Goal: Task Accomplishment & Management: Complete application form

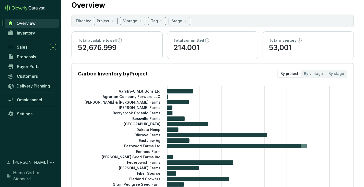
scroll to position [13, 0]
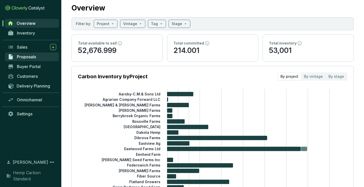
click at [34, 56] on span "Proposals" at bounding box center [26, 56] width 19 height 5
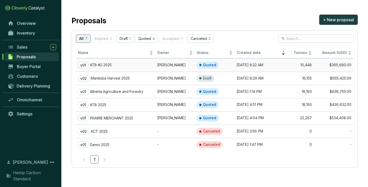
click at [110, 64] on p "ATB #2 2025" at bounding box center [101, 65] width 22 height 5
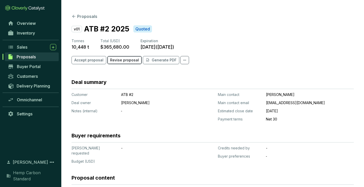
click at [125, 61] on span "Revise proposal" at bounding box center [124, 59] width 29 height 5
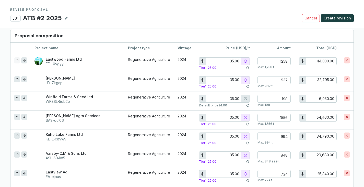
scroll to position [393, 0]
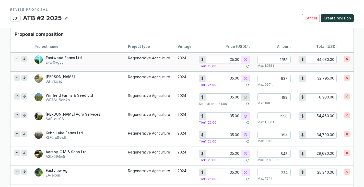
drag, startPoint x: 227, startPoint y: 59, endPoint x: 244, endPoint y: 59, distance: 17.6
click at [244, 59] on div "$ 35.00" at bounding box center [224, 60] width 51 height 8
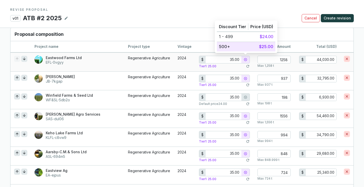
type input "1.00"
type input "1,258.00"
type input "10.00"
type input "12,580.00"
type input "10.00"
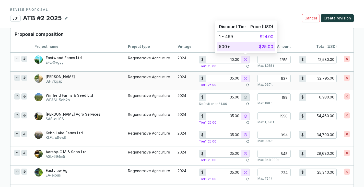
click at [228, 78] on input "35.00" at bounding box center [223, 78] width 36 height 7
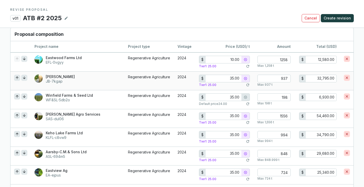
type input "5.00"
type input "4,685.00"
type input "0.00"
type input "1.00"
type input "937.00"
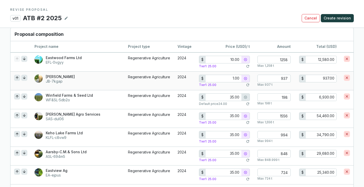
type input "10.00"
type input "9,370.00"
type input "10.00"
click at [231, 98] on input "35.00" at bounding box center [223, 96] width 36 height 7
type input "5.00"
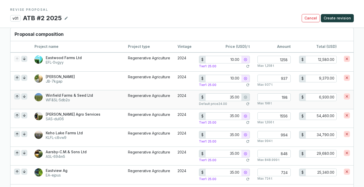
type input "990.00"
type input "0.00"
type input "1.00"
type input "198.00"
type input "10.00"
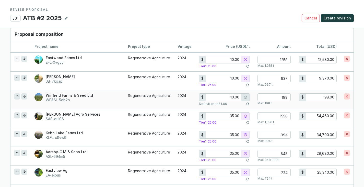
type input "1,980.00"
type input "10.00"
click at [228, 114] on input "35.00" at bounding box center [223, 115] width 36 height 7
type input "5.00"
type input "7,780.00"
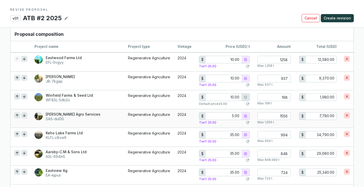
type input "0.00"
type input "1.00"
type input "1,556.00"
type input "10.00"
type input "15,560.00"
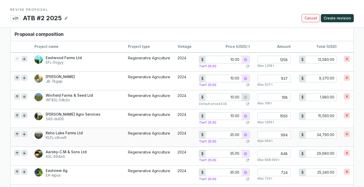
type input "10.00"
click at [230, 131] on input "35.00" at bounding box center [223, 134] width 36 height 7
type input "5.00"
type input "4,970.00"
type input "0.00"
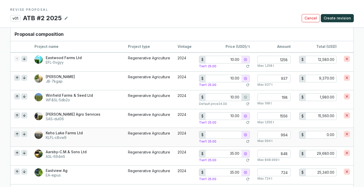
type input "1.00"
type input "994.00"
type input "10.00"
type input "9,940.00"
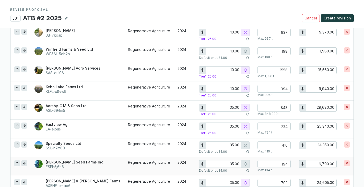
scroll to position [470, 0]
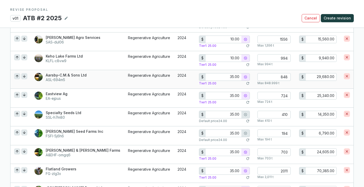
type input "10.00"
click at [232, 93] on input "35.00" at bounding box center [223, 95] width 36 height 7
type input "3.00"
type input "2,172.00"
type input "0.00"
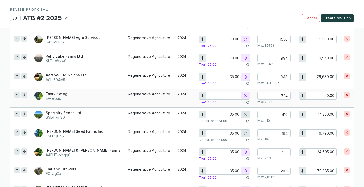
type input "1.00"
type input "724.00"
type input "10.00"
type input "7,240.00"
type input "10.00"
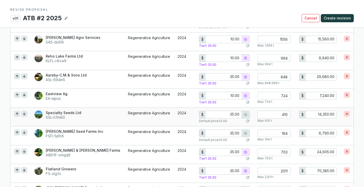
click at [233, 116] on input "35.00" at bounding box center [223, 114] width 36 height 7
type input "3.00"
type input "1,230.00"
type input "0.00"
type input "1.00"
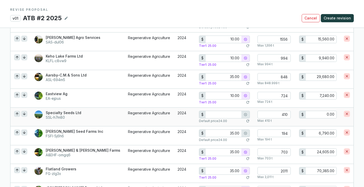
type input "410.00"
type input "19.00"
type input "7,790.00"
click at [233, 113] on input "19.00" at bounding box center [223, 114] width 36 height 7
type input "1.00"
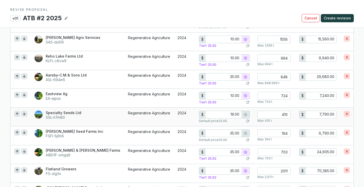
type input "410.00"
type input "10.00"
type input "4,100.00"
type input "10.00"
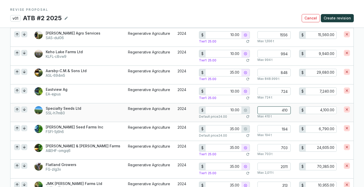
scroll to position [476, 0]
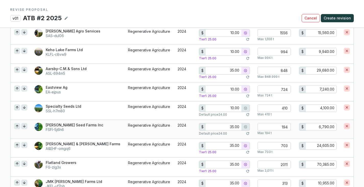
click at [234, 126] on input "35.00" at bounding box center [223, 126] width 36 height 7
type input "3.00"
type input "582.00"
type input "0.00"
type input "1.00"
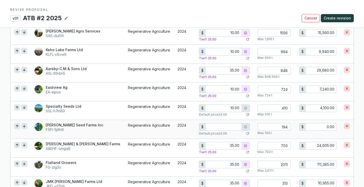
type input "194.00"
type input "10.00"
type input "1,940.00"
type input "10.00"
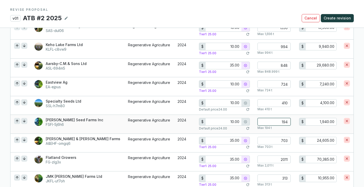
scroll to position [483, 0]
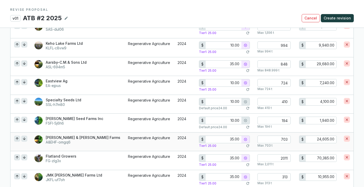
click at [234, 137] on input "35.00" at bounding box center [223, 139] width 36 height 7
type input "3.00"
type input "2,109.00"
type input "0.00"
type input "1.00"
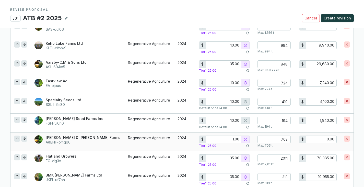
type input "703.00"
type input "10.00"
type input "7,030.00"
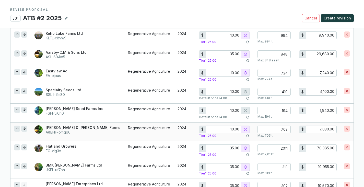
scroll to position [515, 0]
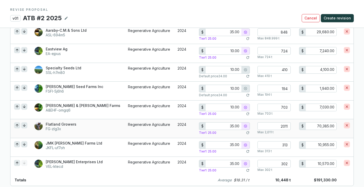
type input "10.00"
click at [233, 125] on input "35.00" at bounding box center [223, 125] width 36 height 7
type input "3.00"
type input "6,033.00"
type input "0.00"
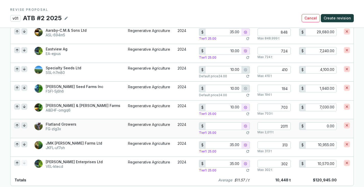
type input "1.00"
type input "2,011.00"
type input "10.00"
type input "20,110.00"
type input "10.00"
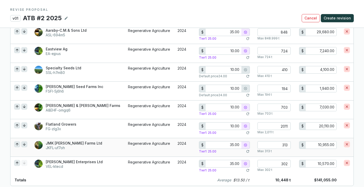
click at [233, 145] on input "35.00" at bounding box center [223, 144] width 36 height 7
type input "3.00"
type input "939.00"
type input "0.00"
type input "1.00"
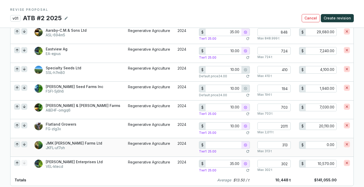
type input "313.00"
type input "10.00"
type input "3,130.00"
type input "10.00"
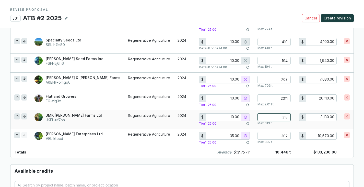
scroll to position [547, 0]
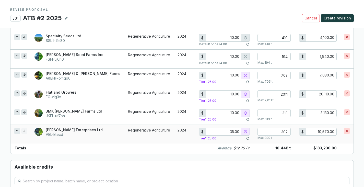
click at [233, 132] on input "35.00" at bounding box center [223, 131] width 36 height 7
type input "3.00"
type input "906.00"
type input "0.00"
type input "1.00"
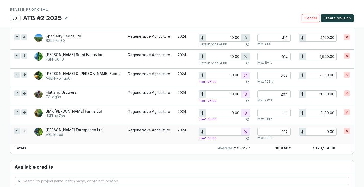
type input "302.00"
type input "10.00"
type input "3,020.00"
type input "10.00"
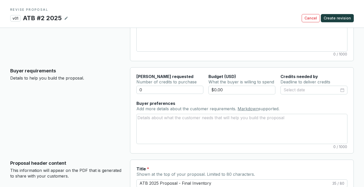
scroll to position [59, 0]
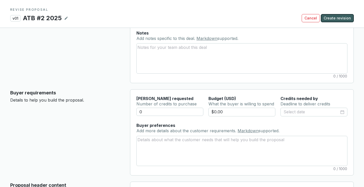
click at [334, 18] on span "Create revision" at bounding box center [336, 18] width 27 height 5
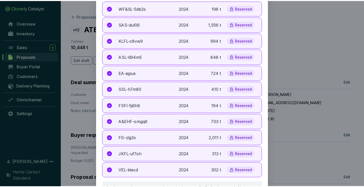
scroll to position [112, 0]
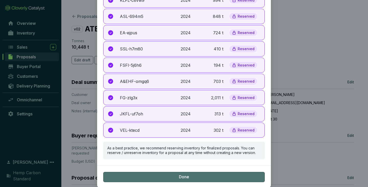
click at [185, 175] on span "Done" at bounding box center [184, 177] width 10 height 6
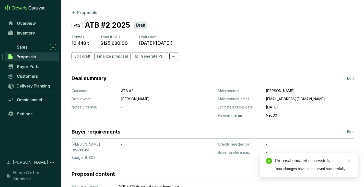
scroll to position [0, 0]
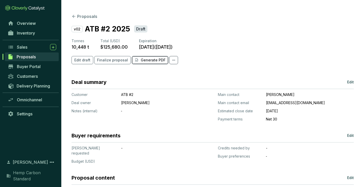
click at [142, 60] on p "Generate PDF" at bounding box center [153, 59] width 25 height 5
click at [85, 61] on span "Edit draft" at bounding box center [82, 59] width 16 height 5
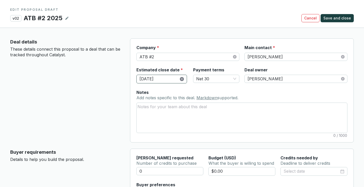
click at [180, 77] on icon "close-circle" at bounding box center [182, 79] width 4 height 4
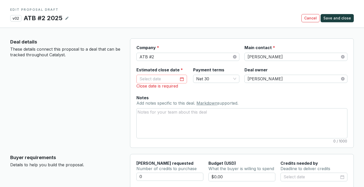
click at [178, 78] on div at bounding box center [161, 79] width 44 height 7
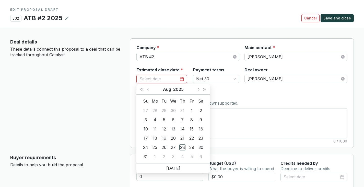
click at [198, 89] on span "Next month (PageDown)" at bounding box center [198, 89] width 3 height 3
type input "[DATE]"
click at [165, 145] on div "30" at bounding box center [164, 147] width 6 height 6
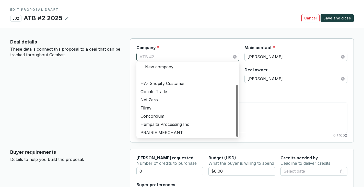
scroll to position [16, 0]
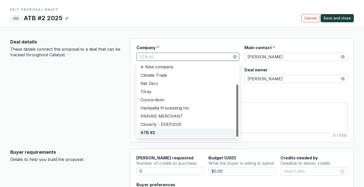
drag, startPoint x: 163, startPoint y: 55, endPoint x: 151, endPoint y: 55, distance: 12.5
click at [151, 55] on span "ATB #2" at bounding box center [187, 57] width 97 height 8
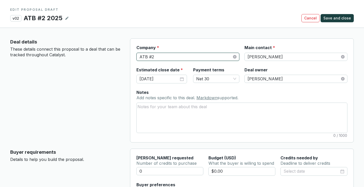
click at [154, 55] on span "ATB #2" at bounding box center [187, 57] width 97 height 8
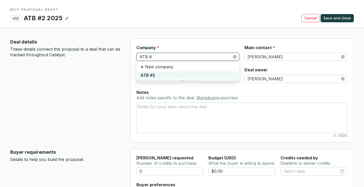
type input "ATB #3"
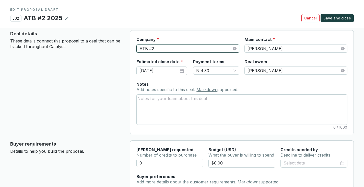
scroll to position [0, 0]
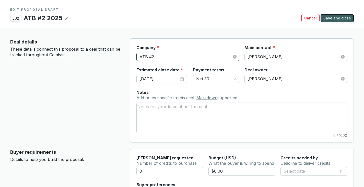
click at [340, 19] on span "Save and close" at bounding box center [337, 18] width 28 height 5
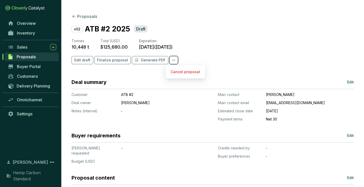
click at [174, 60] on span at bounding box center [173, 60] width 9 height 8
click at [146, 60] on p "Generate PDF" at bounding box center [153, 59] width 25 height 5
click at [81, 62] on span "Edit draft" at bounding box center [82, 59] width 16 height 5
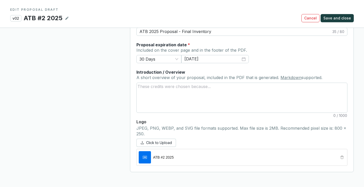
scroll to position [241, 0]
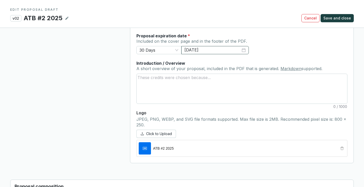
click at [244, 51] on div "[DATE]" at bounding box center [214, 50] width 61 height 6
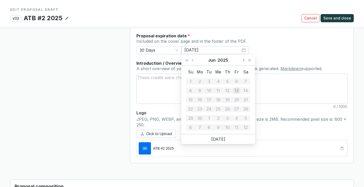
click at [244, 59] on button "Next month (PageDown)" at bounding box center [243, 60] width 7 height 10
type input "[DATE]"
click at [211, 115] on div "30" at bounding box center [209, 118] width 6 height 6
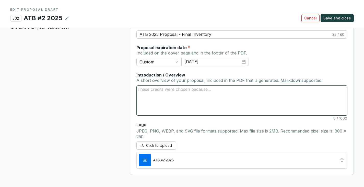
scroll to position [229, 0]
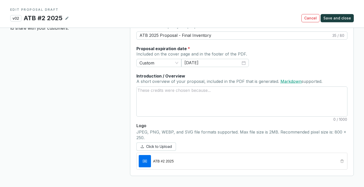
click at [288, 80] on link "Markdown" at bounding box center [290, 81] width 21 height 5
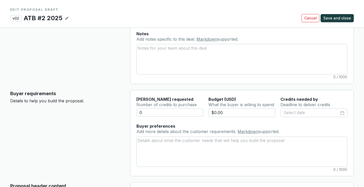
scroll to position [0, 0]
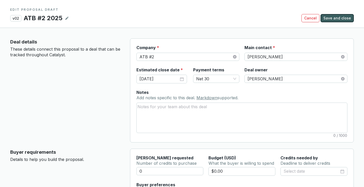
click at [334, 16] on span "Save and close" at bounding box center [337, 18] width 28 height 5
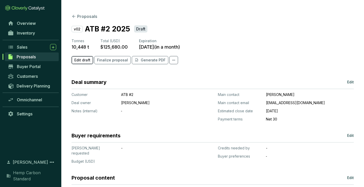
click at [76, 59] on span "Edit draft" at bounding box center [82, 59] width 16 height 5
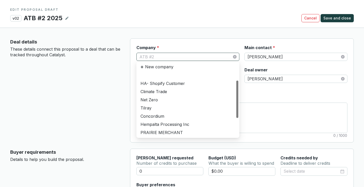
scroll to position [16, 0]
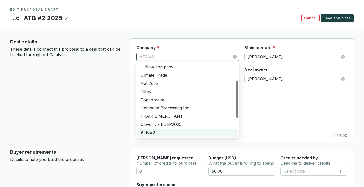
drag, startPoint x: 157, startPoint y: 56, endPoint x: 149, endPoint y: 56, distance: 7.9
click at [149, 56] on span "ATB #2" at bounding box center [187, 57] width 97 height 8
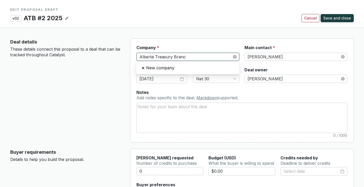
type input "Alberta Treasury Branch"
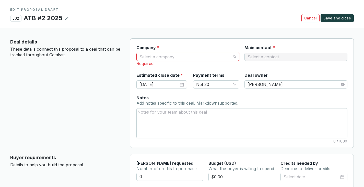
click at [208, 57] on input "Company *" at bounding box center [185, 57] width 92 height 8
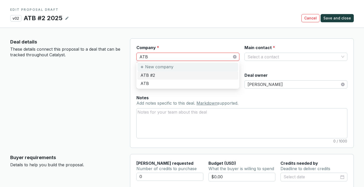
type input "ATB"
click at [163, 65] on p "New company" at bounding box center [159, 67] width 28 height 6
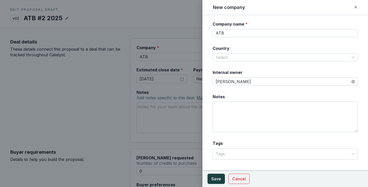
click at [355, 7] on icon at bounding box center [355, 7] width 4 height 6
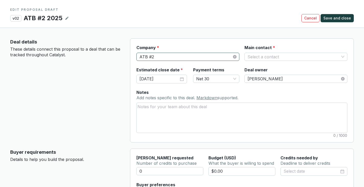
click at [197, 56] on span "ATB #2" at bounding box center [187, 57] width 97 height 8
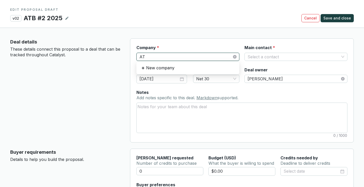
type input "ATB"
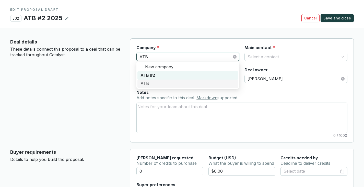
click at [147, 81] on div "ATB" at bounding box center [187, 84] width 95 height 6
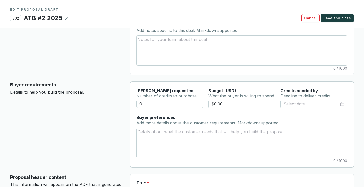
scroll to position [5, 0]
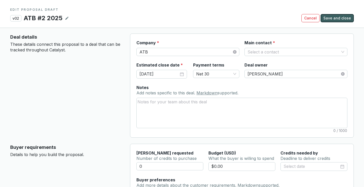
click at [343, 18] on span "Save and close" at bounding box center [337, 18] width 28 height 5
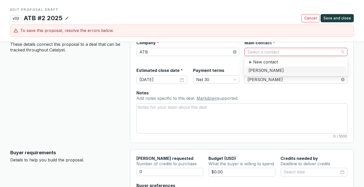
click at [337, 49] on input "Main contact *" at bounding box center [293, 52] width 92 height 8
click at [263, 70] on div "[PERSON_NAME]" at bounding box center [295, 71] width 95 height 6
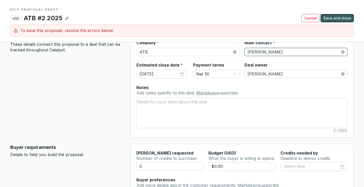
click at [338, 19] on span "Save and close" at bounding box center [337, 18] width 28 height 5
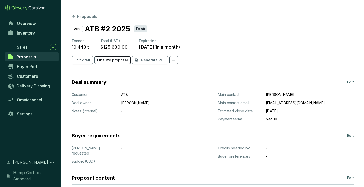
click at [117, 61] on span "Finalize proposal" at bounding box center [112, 59] width 31 height 5
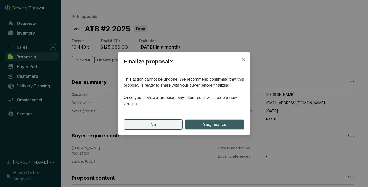
click at [163, 123] on button "No" at bounding box center [153, 124] width 59 height 10
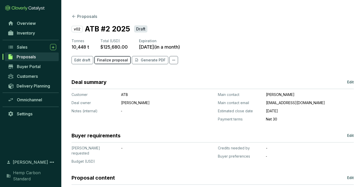
click at [96, 58] on button "Finalize proposal" at bounding box center [112, 60] width 37 height 8
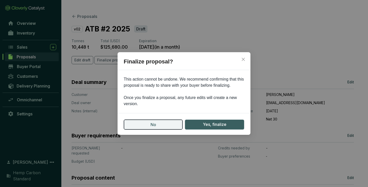
click at [157, 127] on button "No" at bounding box center [153, 124] width 59 height 10
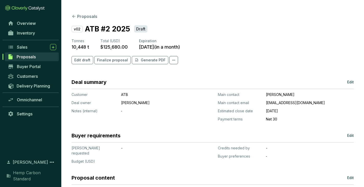
click at [82, 65] on section "v02 ATB #2 2025 Draft Tonnes 10,448 t Total (USD) $125,680.00 Expiration [DATE]…" at bounding box center [212, 46] width 282 height 47
click at [81, 60] on span "Edit draft" at bounding box center [82, 59] width 16 height 5
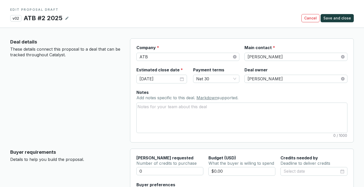
click at [65, 17] on icon at bounding box center [67, 18] width 4 height 6
drag, startPoint x: 47, startPoint y: 18, endPoint x: 43, endPoint y: 18, distance: 3.6
click at [43, 18] on div "ATB #2 2025" at bounding box center [43, 18] width 41 height 9
click at [80, 18] on icon at bounding box center [79, 18] width 3 height 2
click at [334, 20] on span "Save and close" at bounding box center [337, 18] width 28 height 5
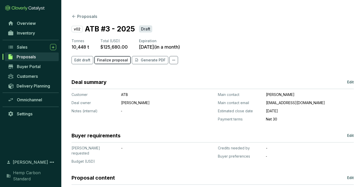
click at [104, 60] on span "Finalize proposal" at bounding box center [112, 59] width 31 height 5
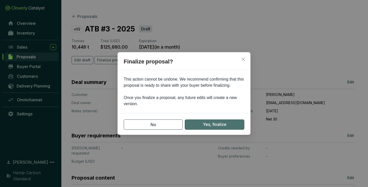
click at [208, 127] on span "Yes, finalize" at bounding box center [214, 124] width 23 height 6
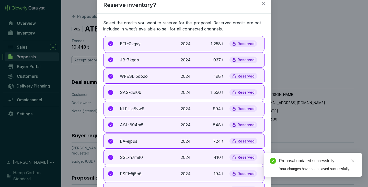
scroll to position [6, 0]
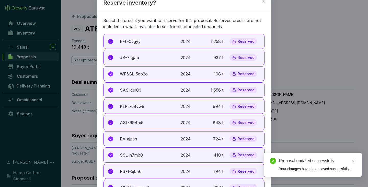
click at [245, 43] on p "Reserved" at bounding box center [245, 41] width 17 height 5
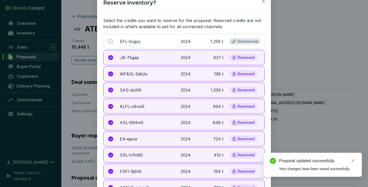
click at [245, 55] on p "Reserved" at bounding box center [245, 57] width 17 height 5
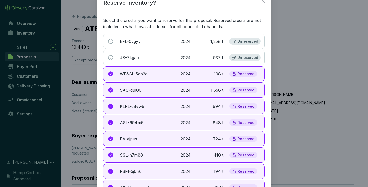
click at [241, 71] on p "Reserved" at bounding box center [245, 73] width 17 height 5
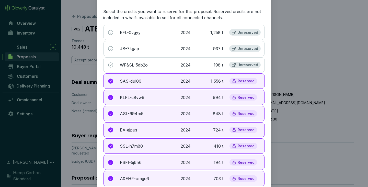
scroll to position [26, 0]
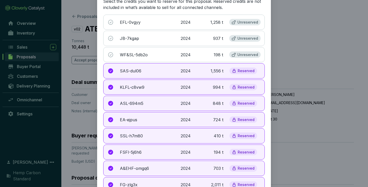
click at [243, 72] on p "Reserved" at bounding box center [245, 70] width 17 height 5
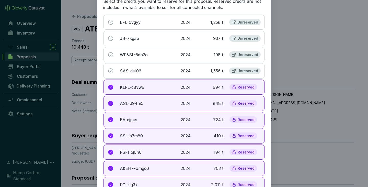
click at [238, 85] on p "Reserved" at bounding box center [245, 87] width 17 height 5
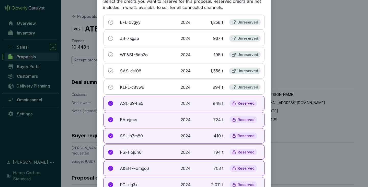
click at [239, 102] on p "Reserved" at bounding box center [245, 103] width 17 height 5
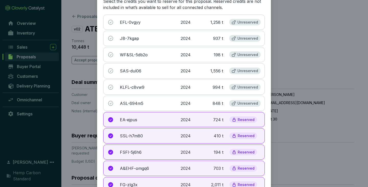
click at [237, 121] on p "Reserved" at bounding box center [245, 119] width 17 height 5
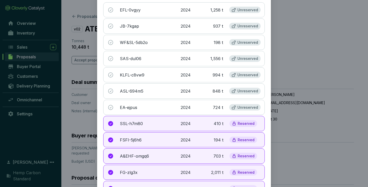
scroll to position [83, 0]
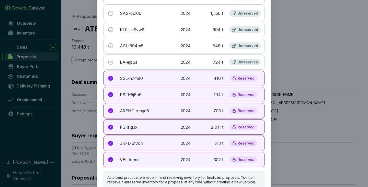
click at [246, 73] on div "SSL-h7m80 2024 410 t Reserved" at bounding box center [183, 77] width 161 height 15
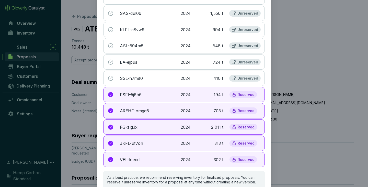
click at [237, 93] on p "Reserved" at bounding box center [245, 94] width 17 height 5
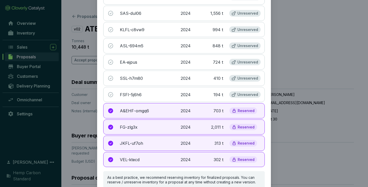
click at [241, 117] on div "A&EHF-omgq6 2024 703 t Reserved" at bounding box center [183, 110] width 161 height 15
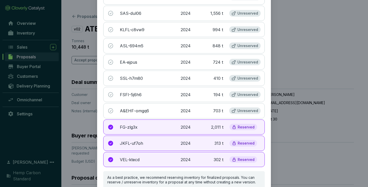
click at [242, 129] on p "Reserved" at bounding box center [245, 127] width 17 height 5
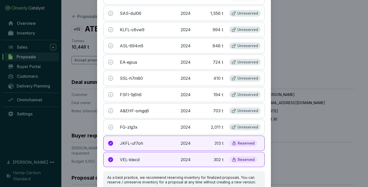
click at [240, 143] on p "Reserved" at bounding box center [245, 143] width 17 height 5
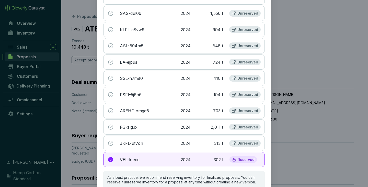
click at [239, 156] on div "Reserved" at bounding box center [243, 159] width 28 height 7
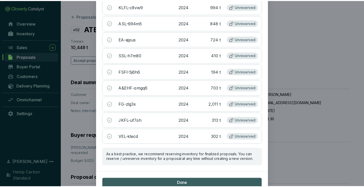
scroll to position [112, 0]
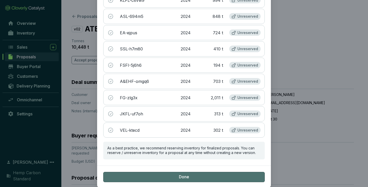
click at [192, 174] on button "Done" at bounding box center [183, 177] width 161 height 10
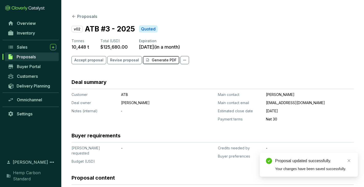
click at [160, 59] on p "Generate PDF" at bounding box center [164, 59] width 25 height 5
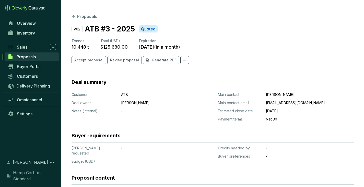
click at [22, 56] on span "Proposals" at bounding box center [26, 56] width 19 height 5
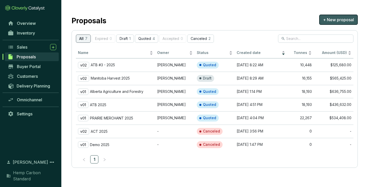
click at [341, 20] on span "+ New proposal" at bounding box center [338, 20] width 31 height 6
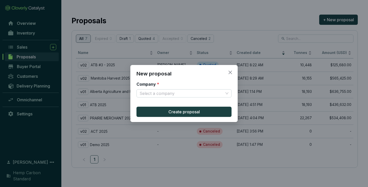
click at [155, 97] on form "Company * Select a company" at bounding box center [183, 92] width 95 height 22
click at [155, 95] on input "Company *" at bounding box center [181, 93] width 84 height 8
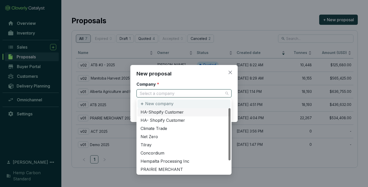
click at [154, 102] on p "New company" at bounding box center [159, 104] width 28 height 6
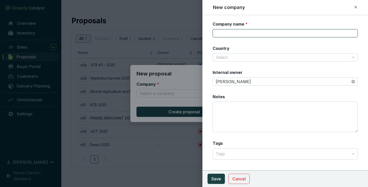
click at [239, 32] on input "Company name *" at bounding box center [284, 33] width 145 height 8
type input "Residual Carbon"
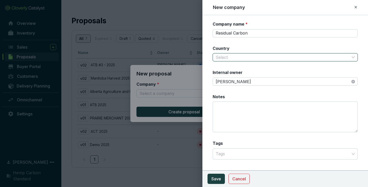
click at [244, 59] on input "Country" at bounding box center [282, 57] width 134 height 8
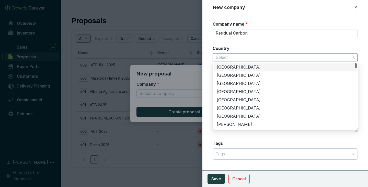
click at [241, 65] on div "[GEOGRAPHIC_DATA]" at bounding box center [284, 67] width 137 height 6
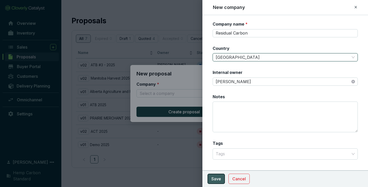
click at [220, 179] on span "Save" at bounding box center [216, 178] width 10 height 6
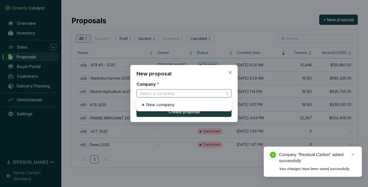
click at [226, 93] on span at bounding box center [183, 93] width 89 height 8
type input "Resid"
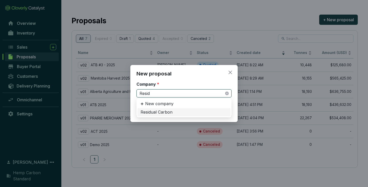
click at [173, 111] on div "Residual Carbon" at bounding box center [183, 112] width 87 height 6
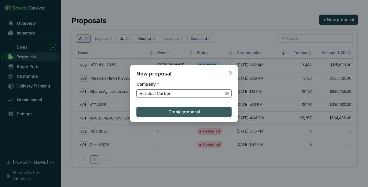
click at [173, 111] on span "Create proposal" at bounding box center [183, 111] width 31 height 6
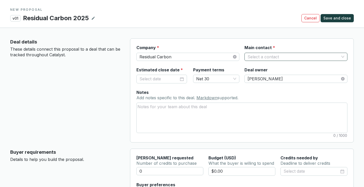
click at [329, 56] on input "Main contact *" at bounding box center [293, 57] width 92 height 8
type input "T"
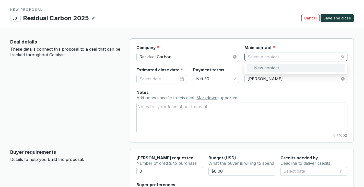
click at [266, 70] on p "New contact" at bounding box center [266, 68] width 25 height 6
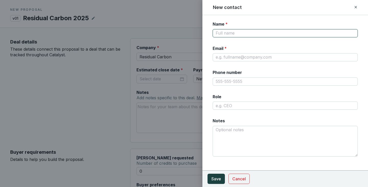
click at [240, 32] on input "Name *" at bounding box center [284, 33] width 145 height 8
paste input "[PERSON_NAME] <[PERSON_NAME][EMAIL_ADDRESS][DOMAIN_NAME]>"
drag, startPoint x: 252, startPoint y: 32, endPoint x: 311, endPoint y: 31, distance: 59.5
click at [311, 31] on input "[PERSON_NAME] <[PERSON_NAME][EMAIL_ADDRESS][DOMAIN_NAME]>" at bounding box center [284, 33] width 145 height 8
type input "[PERSON_NAME]"
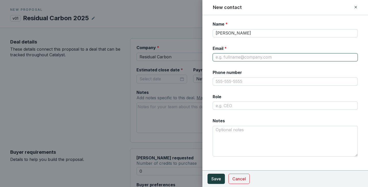
click at [240, 55] on input "Email *" at bounding box center [284, 57] width 145 height 8
paste input "<[PERSON_NAME][EMAIL_ADDRESS][DOMAIN_NAME]>"
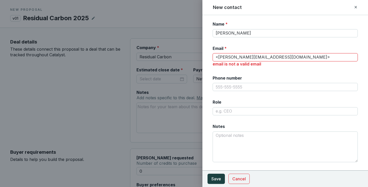
drag, startPoint x: 218, startPoint y: 56, endPoint x: 213, endPoint y: 56, distance: 5.1
click at [213, 56] on input "<[PERSON_NAME][EMAIL_ADDRESS][DOMAIN_NAME]>" at bounding box center [284, 57] width 145 height 8
click at [268, 57] on input "[PERSON_NAME][EMAIL_ADDRESS][DOMAIN_NAME]>" at bounding box center [284, 57] width 145 height 8
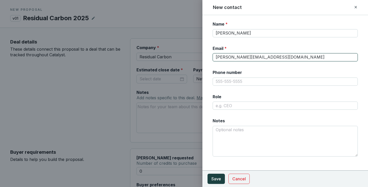
type input "[PERSON_NAME][EMAIL_ADDRESS][DOMAIN_NAME]"
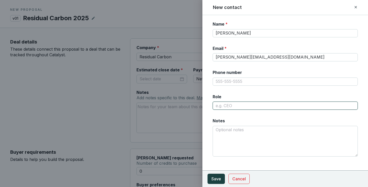
click at [228, 105] on input "Role" at bounding box center [284, 105] width 145 height 8
click at [228, 105] on input "Co0" at bounding box center [284, 105] width 145 height 8
type input "Co-Founder"
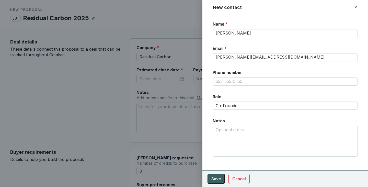
click at [216, 176] on span "Save" at bounding box center [216, 178] width 10 height 6
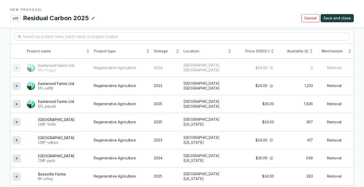
scroll to position [458, 0]
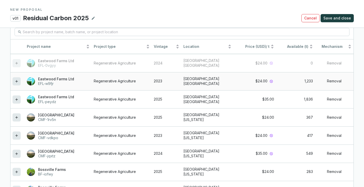
click at [16, 81] on icon at bounding box center [16, 81] width 2 height 2
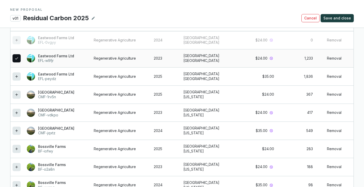
scroll to position [477, 0]
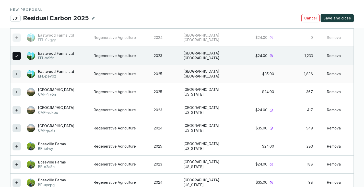
click at [15, 76] on icon at bounding box center [17, 74] width 4 height 6
click at [17, 89] on icon at bounding box center [17, 92] width 4 height 6
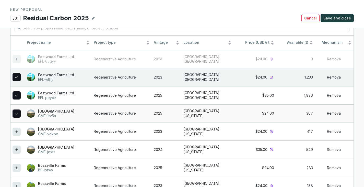
scroll to position [491, 0]
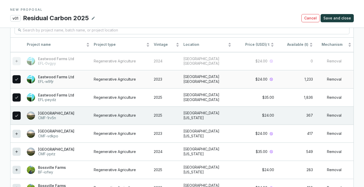
click at [18, 75] on div at bounding box center [17, 79] width 8 height 8
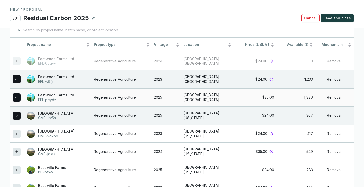
click at [16, 95] on icon at bounding box center [17, 97] width 4 height 6
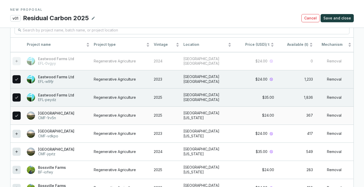
click at [17, 112] on icon at bounding box center [17, 115] width 4 height 6
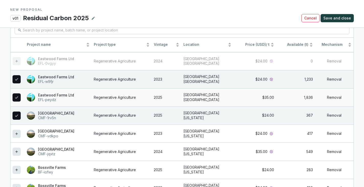
click at [18, 94] on icon at bounding box center [17, 97] width 4 height 6
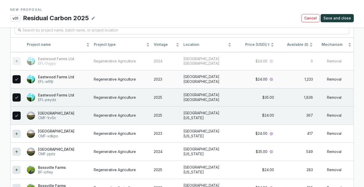
click at [19, 76] on div at bounding box center [17, 79] width 8 height 8
click at [17, 78] on icon at bounding box center [16, 79] width 3 height 2
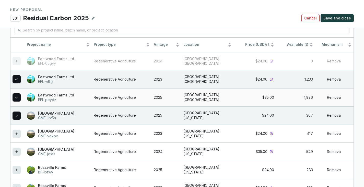
click at [15, 96] on icon at bounding box center [17, 97] width 4 height 6
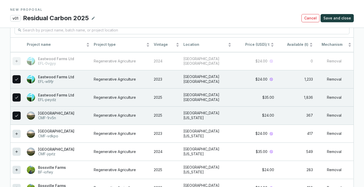
click at [14, 58] on table "Project name Project type Vintage Location Price (USD) / t Available (t) Mechan…" at bounding box center [181, 135] width 343 height 195
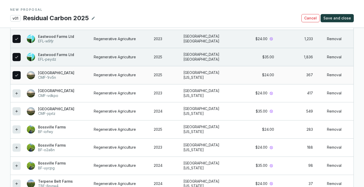
scroll to position [535, 0]
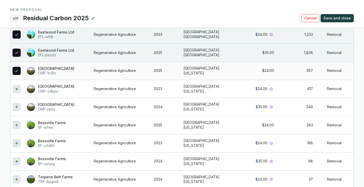
click at [19, 70] on div at bounding box center [17, 71] width 8 height 8
click at [17, 68] on icon at bounding box center [17, 71] width 4 height 6
click at [18, 70] on icon at bounding box center [17, 71] width 4 height 6
click at [330, 70] on td "Removal" at bounding box center [334, 71] width 39 height 18
click at [15, 69] on icon at bounding box center [17, 71] width 4 height 6
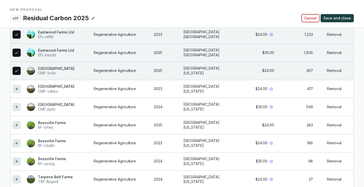
click at [316, 16] on span "Cancel" at bounding box center [310, 18] width 13 height 5
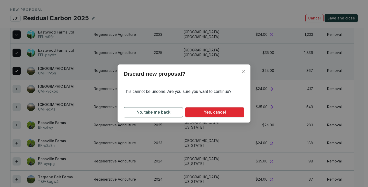
click at [162, 112] on span "No, take me back" at bounding box center [153, 112] width 34 height 6
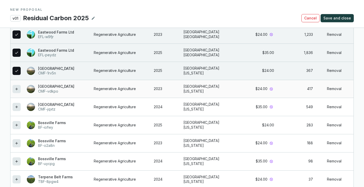
click at [48, 89] on p "CMF-vdkpo" at bounding box center [56, 91] width 36 height 5
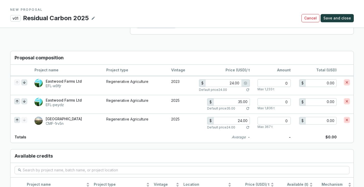
scroll to position [344, 0]
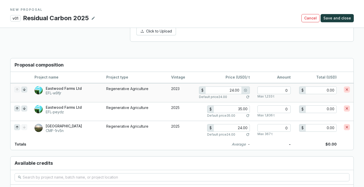
click at [347, 93] on td at bounding box center [346, 92] width 13 height 19
click at [347, 91] on icon at bounding box center [347, 89] width 4 height 6
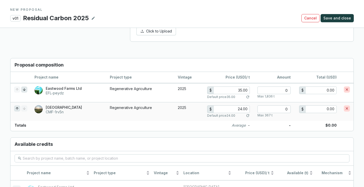
click at [346, 105] on icon at bounding box center [347, 108] width 4 height 6
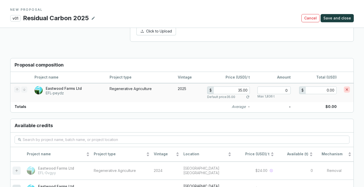
click at [346, 91] on icon at bounding box center [347, 89] width 4 height 6
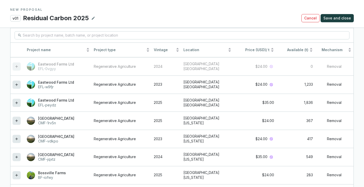
scroll to position [456, 0]
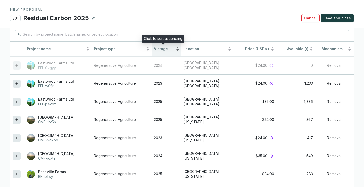
click at [156, 48] on span "Vintage" at bounding box center [164, 48] width 21 height 5
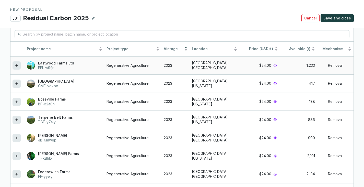
click at [16, 64] on icon at bounding box center [17, 65] width 4 height 6
click at [16, 82] on icon at bounding box center [17, 83] width 4 height 6
click at [13, 102] on div at bounding box center [17, 102] width 8 height 8
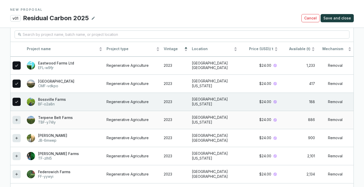
click at [15, 117] on icon at bounding box center [17, 120] width 4 height 6
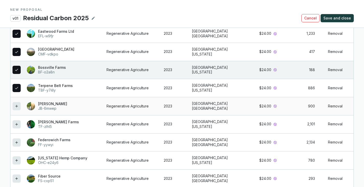
click at [20, 106] on div at bounding box center [17, 106] width 8 height 8
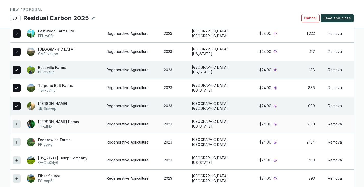
click at [17, 126] on icon at bounding box center [17, 124] width 4 height 6
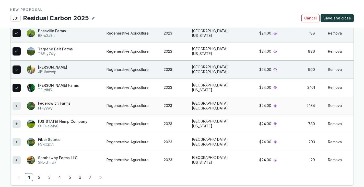
click at [15, 100] on td at bounding box center [17, 105] width 14 height 18
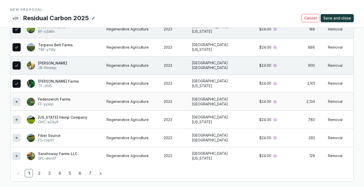
click at [15, 104] on td at bounding box center [17, 101] width 14 height 18
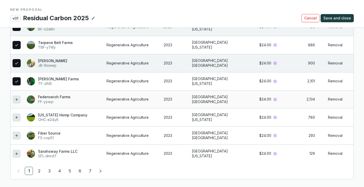
click at [17, 98] on icon at bounding box center [17, 99] width 4 height 6
click at [15, 116] on icon at bounding box center [17, 117] width 4 height 6
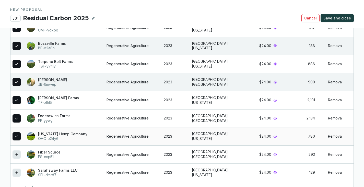
scroll to position [655, 0]
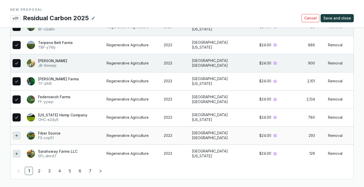
click at [19, 135] on div at bounding box center [17, 135] width 8 height 8
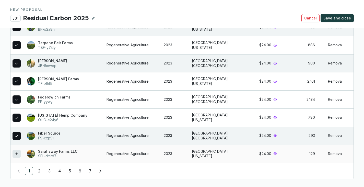
click at [17, 153] on icon at bounding box center [16, 153] width 2 height 2
click at [98, 169] on button "button" at bounding box center [100, 170] width 8 height 8
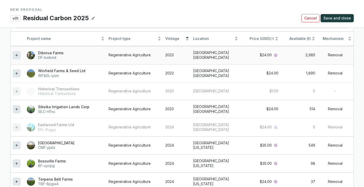
click at [14, 55] on div at bounding box center [17, 55] width 8 height 8
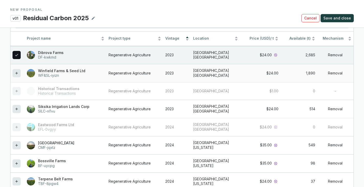
click at [14, 74] on div at bounding box center [17, 73] width 8 height 8
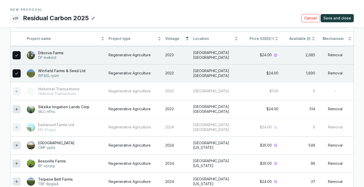
click at [16, 92] on table "Project name Project type Vintage Location Price (USD) / t Available (t) Mechan…" at bounding box center [181, 128] width 343 height 195
click at [17, 108] on icon at bounding box center [16, 109] width 2 height 2
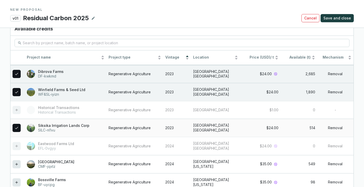
scroll to position [684, 0]
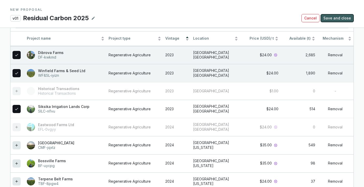
click at [337, 16] on span "Save and close" at bounding box center [337, 18] width 28 height 5
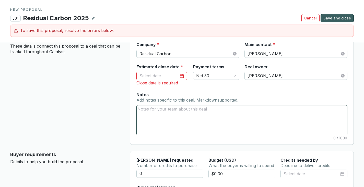
scroll to position [0, 0]
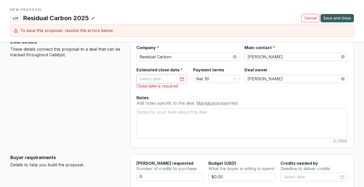
click at [177, 80] on div at bounding box center [161, 79] width 44 height 7
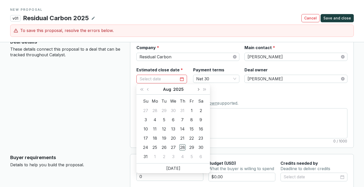
click at [198, 89] on span "Next month (PageDown)" at bounding box center [198, 89] width 3 height 3
type input "[DATE]"
click at [164, 144] on div "30" at bounding box center [164, 147] width 6 height 6
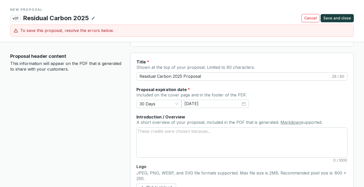
scroll to position [193, 0]
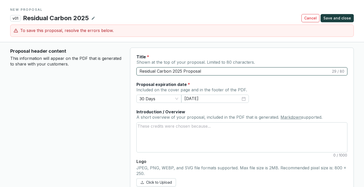
click at [209, 70] on input "Residual Carbon 2025 Proposal" at bounding box center [234, 71] width 191 height 6
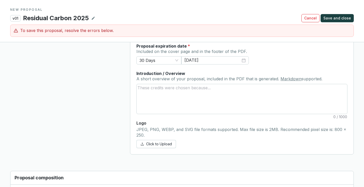
scroll to position [225, 0]
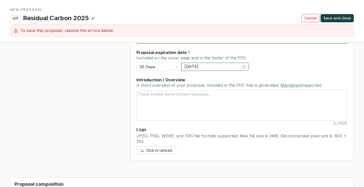
click at [243, 66] on div "[DATE]" at bounding box center [214, 67] width 61 height 6
type input "Residual Carbon - Hemp Carbon Standard 2023 Vintage"
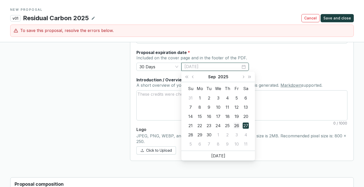
type input "[DATE]"
click at [237, 125] on div "26" at bounding box center [236, 125] width 6 height 6
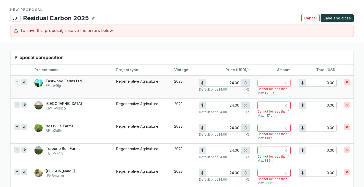
scroll to position [340, 0]
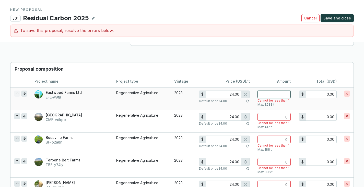
click at [269, 98] on input "number" at bounding box center [273, 94] width 33 height 8
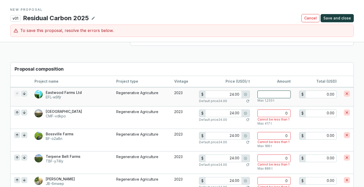
type input "1"
type input "24.00"
type input "12"
type input "288.00"
type input "123"
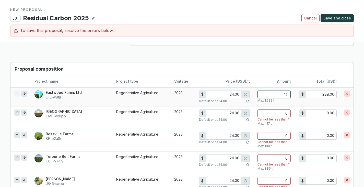
type input "2,952.00"
type input "25.00"
type input "1233"
type input "30,825.00"
type input "1233"
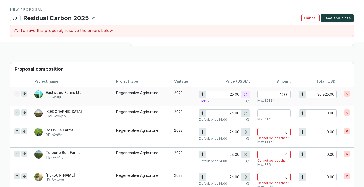
click at [229, 91] on input "25.00" at bounding box center [223, 94] width 36 height 7
drag, startPoint x: 229, startPoint y: 91, endPoint x: 238, endPoint y: 92, distance: 9.5
click at [238, 92] on input "25.00" at bounding box center [223, 94] width 36 height 7
type input "1.00"
type input "1,233.00"
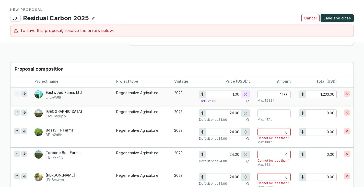
type input "10.00"
type input "12,330.00"
type input "10.00"
click at [232, 106] on td "$ 24.00 Default price 24.00" at bounding box center [224, 115] width 58 height 19
click at [231, 113] on input "24.00" at bounding box center [223, 113] width 36 height 7
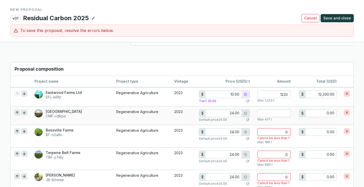
type input "2.00"
type input "24.00"
type input "4"
type input "96.00"
type input "41"
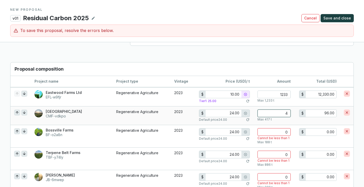
type input "984.00"
type input "25.00"
type input "417"
type input "10,425.00"
type input "417"
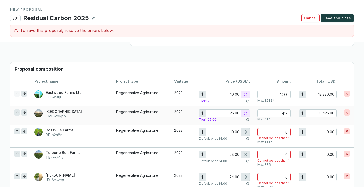
type input "24.00"
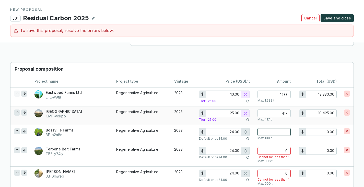
type input "1"
type input "24.00"
type input "18"
type input "432.00"
type input "25.00"
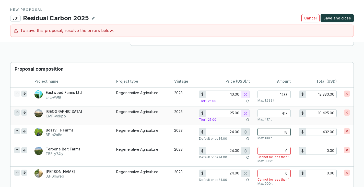
type input "188"
type input "4,700.00"
type input "188"
type input "24.00"
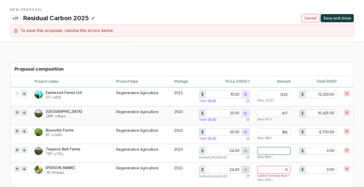
type input "8"
type input "192.00"
type input "88"
type input "2,112.00"
type input "25.00"
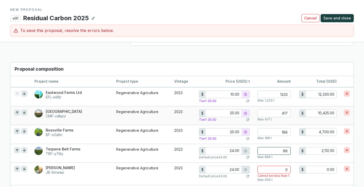
type input "886"
type input "22,150.00"
type input "886"
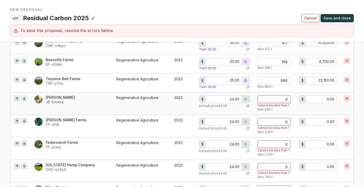
click at [228, 98] on input "24.00" at bounding box center [223, 98] width 36 height 7
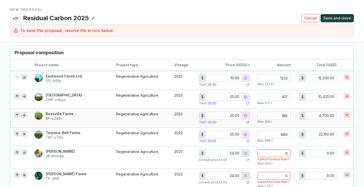
scroll to position [353, 0]
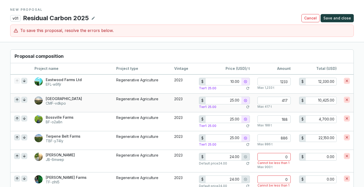
drag, startPoint x: 227, startPoint y: 99, endPoint x: 239, endPoint y: 99, distance: 12.3
click at [239, 99] on input "25.00" at bounding box center [223, 100] width 36 height 7
type input "1.00"
type input "417.00"
type input "10.00"
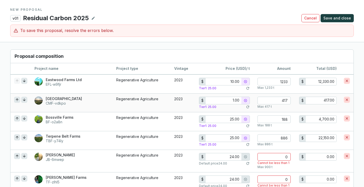
type input "4,170.00"
type input "10.00"
type input "1.00"
type input "188.00"
type input "10.00"
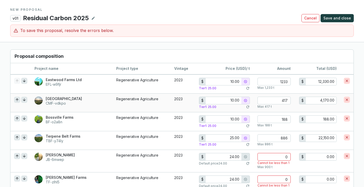
type input "1,880.00"
type input "24.00"
type input "1"
type input "24.00"
type input "1"
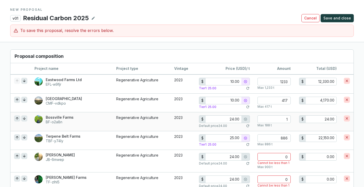
click at [234, 118] on input "24.00" at bounding box center [223, 118] width 36 height 7
click at [248, 126] on icon at bounding box center [248, 126] width 4 height 4
click at [236, 120] on input "24.00" at bounding box center [223, 118] width 36 height 7
drag, startPoint x: 233, startPoint y: 119, endPoint x: 225, endPoint y: 119, distance: 8.2
click at [225, 119] on input "24.00" at bounding box center [223, 118] width 36 height 7
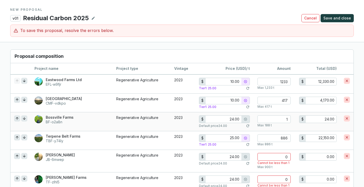
type input "24.00"
click at [236, 118] on input "24.00" at bounding box center [223, 118] width 36 height 7
click at [239, 117] on input "24.00" at bounding box center [223, 118] width 36 height 7
type input "2,400.00"
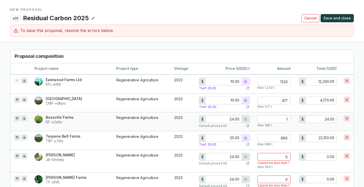
type input "2,400.00"
type input "240.00"
type input "24.00"
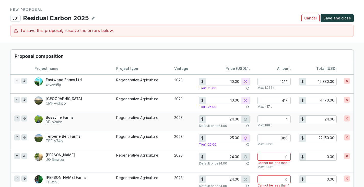
type input "2,400.00"
click at [261, 116] on input "1" at bounding box center [273, 119] width 33 height 8
click at [288, 119] on input "1" at bounding box center [273, 119] width 33 height 8
click at [232, 117] on input "25.00" at bounding box center [223, 118] width 36 height 7
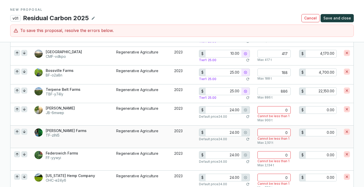
scroll to position [395, 0]
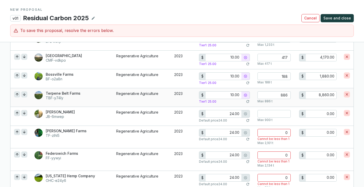
click at [229, 108] on td "$ 24.00 Default price 24.00" at bounding box center [224, 115] width 58 height 19
click at [232, 115] on input "24.00" at bounding box center [223, 113] width 36 height 7
click at [233, 112] on input "25.00" at bounding box center [223, 113] width 36 height 7
click at [235, 131] on input "24.00" at bounding box center [223, 132] width 36 height 7
drag, startPoint x: 233, startPoint y: 131, endPoint x: 228, endPoint y: 132, distance: 5.4
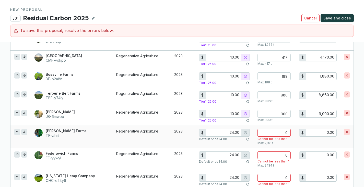
click at [228, 131] on input "24.00" at bounding box center [223, 132] width 36 height 7
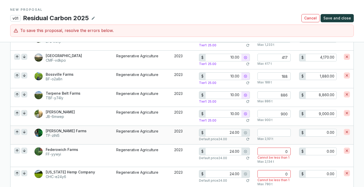
click at [233, 132] on input "24.00" at bounding box center [223, 132] width 36 height 7
click at [235, 131] on input "25.00" at bounding box center [223, 132] width 36 height 7
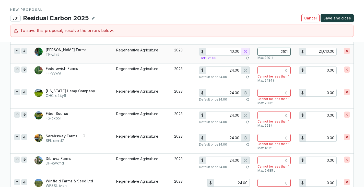
scroll to position [485, 0]
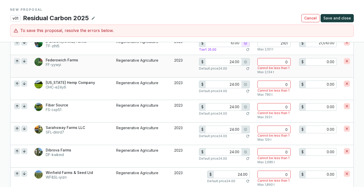
click at [235, 60] on input "24.00" at bounding box center [223, 61] width 36 height 7
drag, startPoint x: 234, startPoint y: 60, endPoint x: 227, endPoint y: 60, distance: 6.9
click at [227, 60] on input "24.00" at bounding box center [223, 61] width 36 height 7
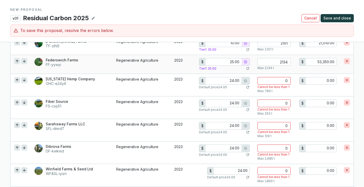
click at [235, 62] on input "25.00" at bounding box center [223, 61] width 36 height 7
click at [233, 61] on input "25.00" at bounding box center [223, 61] width 36 height 7
click at [275, 81] on input "number" at bounding box center [273, 81] width 33 height 8
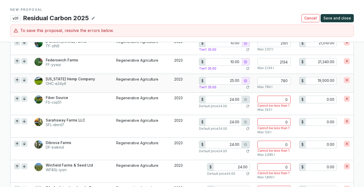
click at [229, 82] on input "25.00" at bounding box center [223, 80] width 36 height 7
drag, startPoint x: 234, startPoint y: 80, endPoint x: 229, endPoint y: 80, distance: 5.1
click at [229, 80] on input "25.00" at bounding box center [223, 80] width 36 height 7
click at [272, 98] on input "number" at bounding box center [273, 99] width 33 height 8
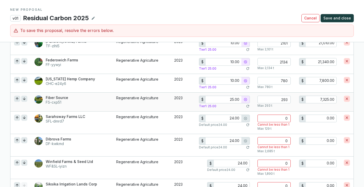
click at [231, 98] on input "25.00" at bounding box center [223, 99] width 36 height 7
drag, startPoint x: 233, startPoint y: 98, endPoint x: 229, endPoint y: 98, distance: 4.3
click at [229, 98] on input "25.00" at bounding box center [223, 99] width 36 height 7
click at [272, 117] on input "number" at bounding box center [273, 118] width 33 height 8
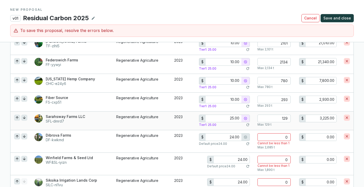
click at [232, 119] on input "25.00" at bounding box center [223, 118] width 36 height 7
drag, startPoint x: 233, startPoint y: 117, endPoint x: 226, endPoint y: 117, distance: 6.4
click at [226, 117] on input "25.00" at bounding box center [223, 118] width 36 height 7
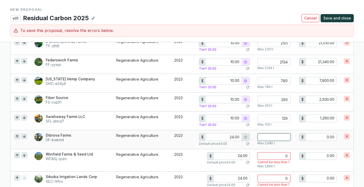
click at [280, 135] on input "number" at bounding box center [273, 137] width 33 height 8
click at [229, 135] on input "25.00" at bounding box center [223, 136] width 36 height 7
drag, startPoint x: 231, startPoint y: 135, endPoint x: 234, endPoint y: 135, distance: 3.1
click at [234, 135] on input "25.00" at bounding box center [223, 136] width 36 height 7
click at [274, 157] on input "number" at bounding box center [273, 156] width 33 height 8
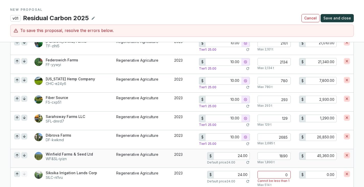
click at [237, 154] on input "24.00" at bounding box center [232, 155] width 36 height 7
drag, startPoint x: 241, startPoint y: 154, endPoint x: 236, endPoint y: 154, distance: 5.1
click at [236, 154] on input "24.00" at bounding box center [232, 155] width 36 height 7
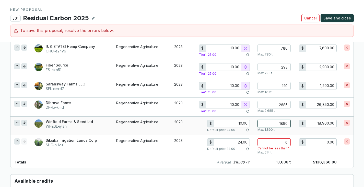
scroll to position [529, 0]
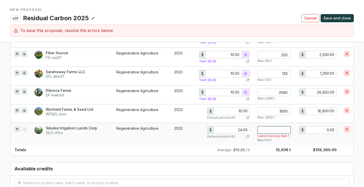
click at [276, 127] on input "number" at bounding box center [273, 130] width 33 height 8
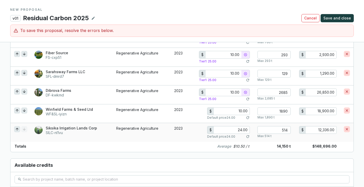
click at [234, 125] on td "$ 24.00 Default price 24.00" at bounding box center [224, 132] width 58 height 19
click at [241, 128] on input "24.00" at bounding box center [232, 129] width 36 height 7
drag, startPoint x: 243, startPoint y: 128, endPoint x: 237, endPoint y: 128, distance: 5.4
click at [237, 128] on input "24.00" at bounding box center [232, 129] width 36 height 7
click at [237, 128] on input "1,000.00" at bounding box center [232, 129] width 36 height 7
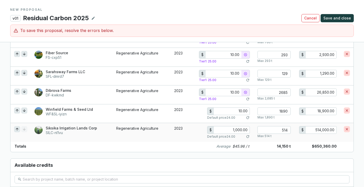
click at [241, 128] on input "1,000.00" at bounding box center [232, 129] width 36 height 7
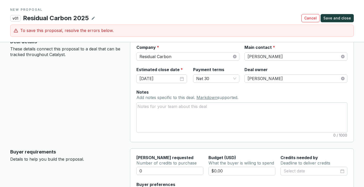
scroll to position [0, 0]
click at [188, 112] on textarea "Notes Add notes specific to this deal. Markdown supported." at bounding box center [242, 118] width 210 height 30
click at [341, 18] on span "Save and close" at bounding box center [337, 18] width 28 height 5
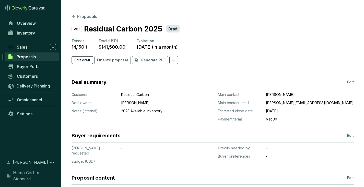
click at [78, 58] on span "Edit draft" at bounding box center [82, 59] width 16 height 5
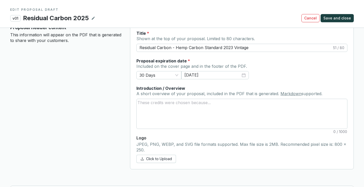
scroll to position [219, 0]
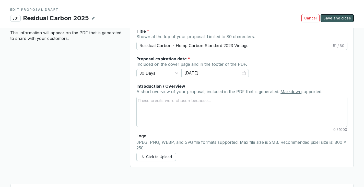
click at [336, 18] on span "Save and close" at bounding box center [337, 18] width 28 height 5
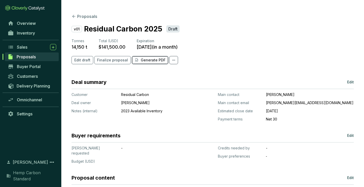
click at [146, 62] on p "Generate PDF" at bounding box center [153, 59] width 25 height 5
click at [80, 62] on span "Edit draft" at bounding box center [82, 59] width 16 height 5
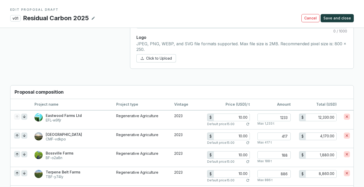
scroll to position [385, 0]
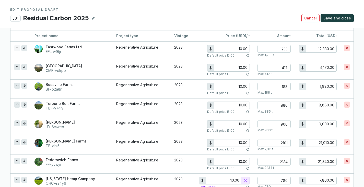
click at [93, 18] on icon at bounding box center [93, 18] width 4 height 6
drag, startPoint x: 89, startPoint y: 19, endPoint x: 82, endPoint y: 19, distance: 6.1
click at [82, 19] on div "Residual Carbon 2025" at bounding box center [57, 18] width 68 height 9
click at [101, 18] on icon at bounding box center [101, 18] width 3 height 2
click at [92, 19] on icon at bounding box center [93, 18] width 4 height 6
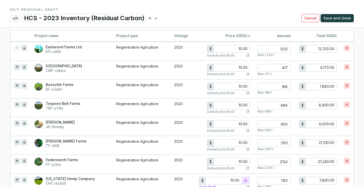
click at [155, 17] on icon at bounding box center [156, 18] width 4 height 6
click at [339, 16] on span "Save and close" at bounding box center [337, 18] width 28 height 5
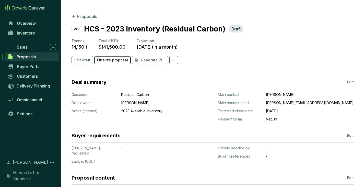
click at [115, 60] on span "Finalize proposal" at bounding box center [112, 59] width 31 height 5
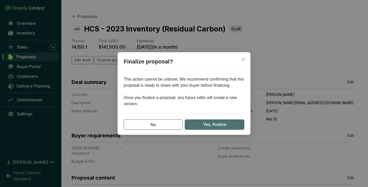
click at [213, 122] on span "Yes, finalize" at bounding box center [214, 124] width 23 height 6
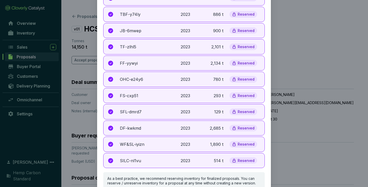
scroll to position [17, 0]
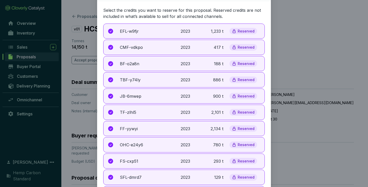
click at [243, 31] on p "Reserved" at bounding box center [245, 31] width 17 height 5
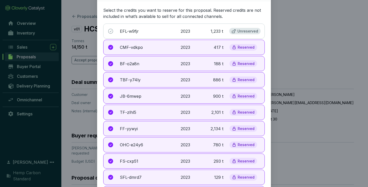
click at [244, 48] on p "Reserved" at bounding box center [245, 47] width 17 height 5
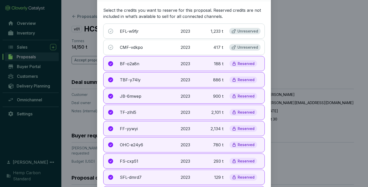
click at [241, 62] on p "Reserved" at bounding box center [245, 63] width 17 height 5
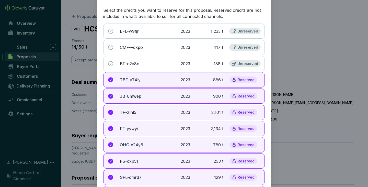
click at [241, 79] on p "Reserved" at bounding box center [245, 79] width 17 height 5
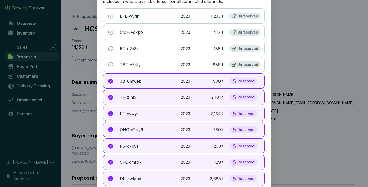
scroll to position [61, 0]
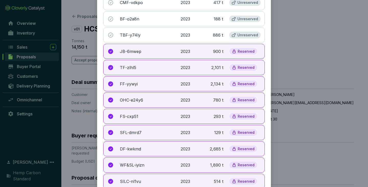
click at [243, 47] on div "JB-6mwep 2023 900 t Reserved" at bounding box center [183, 51] width 161 height 15
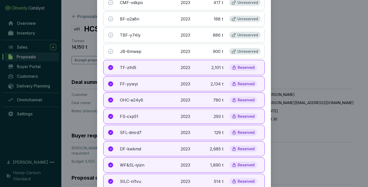
click at [243, 66] on p "Reserved" at bounding box center [245, 67] width 17 height 5
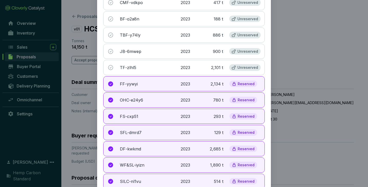
click at [243, 85] on p "Reserved" at bounding box center [245, 83] width 17 height 5
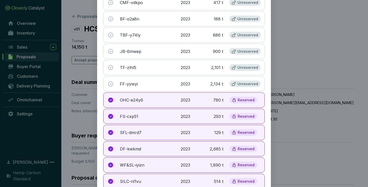
click at [243, 101] on p "Reserved" at bounding box center [245, 100] width 17 height 5
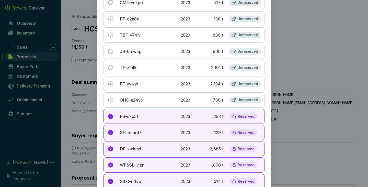
click at [242, 118] on p "Reserved" at bounding box center [245, 116] width 17 height 5
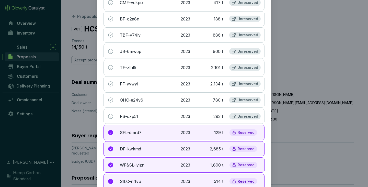
click at [243, 131] on p "Reserved" at bounding box center [245, 132] width 17 height 5
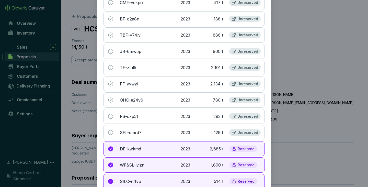
scroll to position [112, 0]
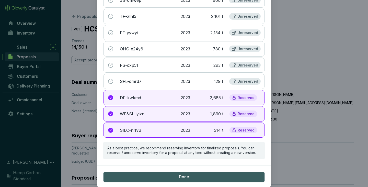
click at [233, 102] on div "DF-kwkmd 2023 2,685 t Reserved" at bounding box center [183, 97] width 161 height 15
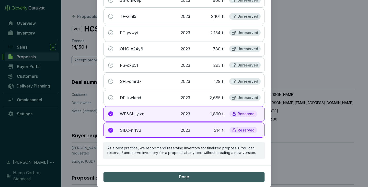
click at [238, 112] on p "Reserved" at bounding box center [245, 113] width 17 height 5
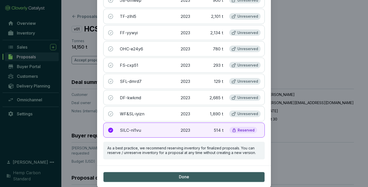
click at [240, 127] on div "Reserved" at bounding box center [243, 130] width 28 height 7
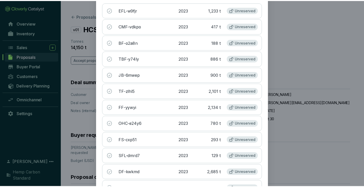
scroll to position [0, 0]
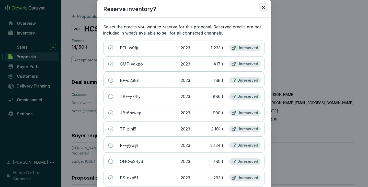
click at [261, 6] on icon "close" at bounding box center [263, 7] width 5 height 5
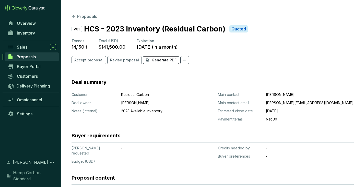
click at [166, 60] on p "Generate PDF" at bounding box center [164, 59] width 25 height 5
click at [30, 57] on span "Proposals" at bounding box center [26, 56] width 19 height 5
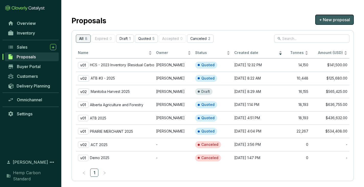
click at [330, 19] on span "+ New proposal" at bounding box center [334, 20] width 31 height 6
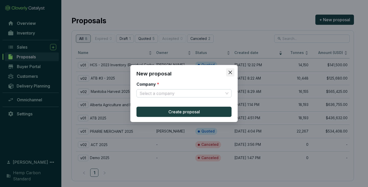
click at [231, 73] on icon "close" at bounding box center [230, 72] width 4 height 4
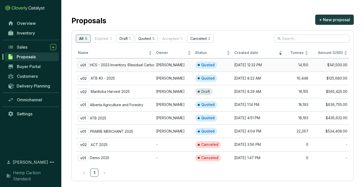
click at [121, 65] on p "HCS - 2023 Inventory (Residual Carbon)" at bounding box center [124, 65] width 68 height 5
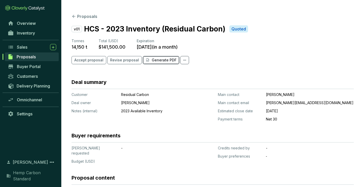
click at [165, 58] on p "Generate PDF" at bounding box center [164, 59] width 25 height 5
click at [126, 59] on span "Revise proposal" at bounding box center [124, 59] width 29 height 5
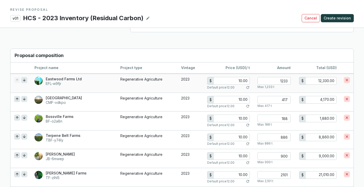
scroll to position [343, 0]
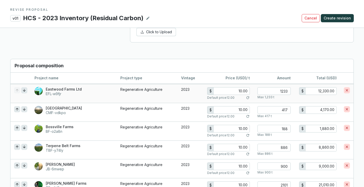
click at [241, 89] on input "10.00" at bounding box center [232, 90] width 36 height 7
click at [238, 106] on input "10.00" at bounding box center [232, 109] width 36 height 7
click at [241, 107] on input "10.00" at bounding box center [232, 109] width 36 height 7
click at [239, 126] on input "10.00" at bounding box center [232, 128] width 36 height 7
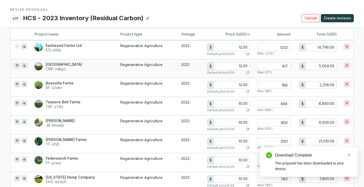
scroll to position [407, 0]
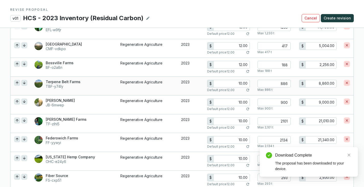
click at [243, 82] on input "10.00" at bounding box center [232, 83] width 36 height 7
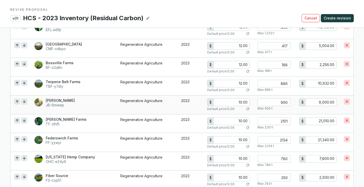
click at [240, 104] on input "10.00" at bounding box center [232, 102] width 36 height 7
click at [241, 101] on input "10.00" at bounding box center [232, 102] width 36 height 7
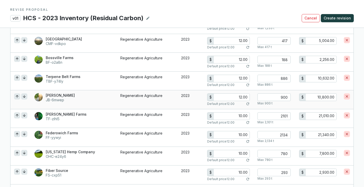
scroll to position [445, 0]
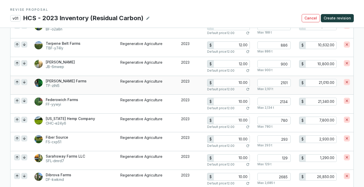
click at [241, 83] on input "10.00" at bounding box center [232, 82] width 36 height 7
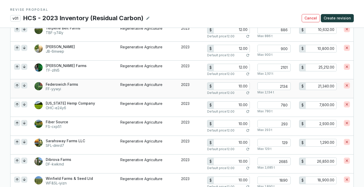
scroll to position [464, 0]
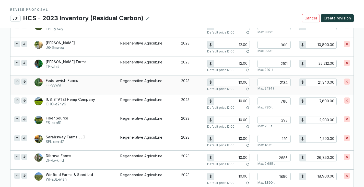
click at [240, 81] on input "10.00" at bounding box center [232, 82] width 36 height 7
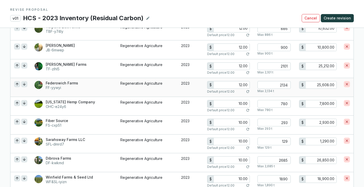
scroll to position [458, 0]
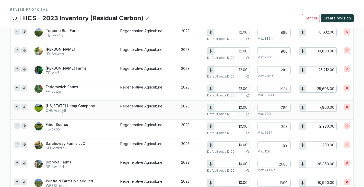
click at [239, 107] on input "10.00" at bounding box center [232, 107] width 36 height 7
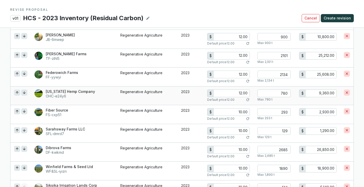
scroll to position [477, 0]
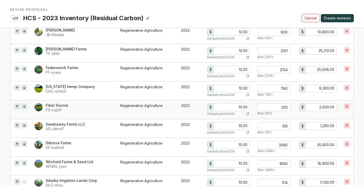
click at [241, 107] on input "10.00" at bounding box center [232, 106] width 36 height 7
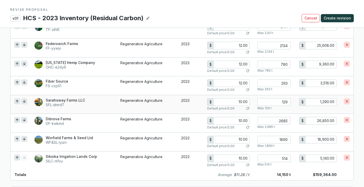
scroll to position [503, 0]
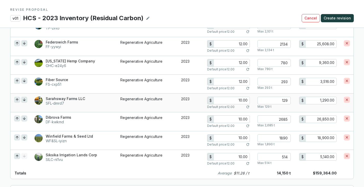
click at [241, 100] on input "10.00" at bounding box center [232, 100] width 36 height 7
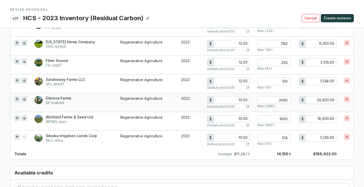
click at [241, 100] on input "10.00" at bounding box center [232, 99] width 36 height 7
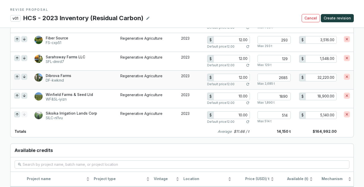
scroll to position [554, 0]
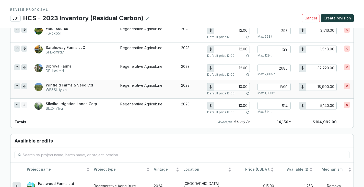
click at [241, 86] on input "10.00" at bounding box center [232, 86] width 36 height 7
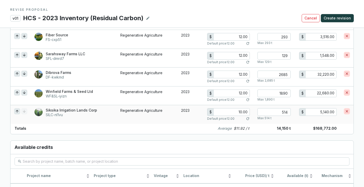
click at [242, 111] on input "10.00" at bounding box center [232, 111] width 36 height 7
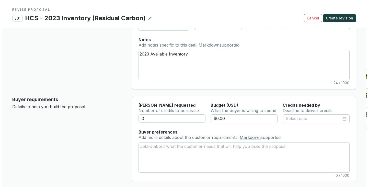
scroll to position [0, 0]
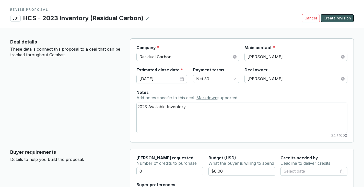
click at [336, 16] on span "Create revision" at bounding box center [336, 18] width 27 height 5
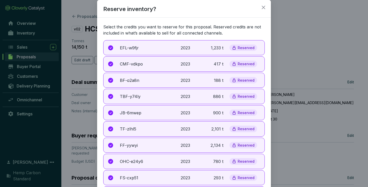
click at [239, 49] on p "Reserved" at bounding box center [245, 47] width 17 height 5
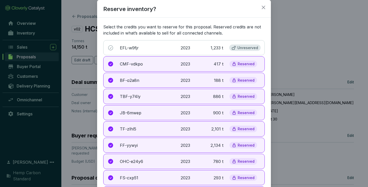
click at [245, 66] on div "Reserved" at bounding box center [243, 63] width 28 height 7
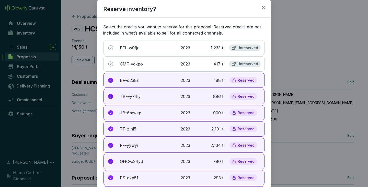
click at [240, 83] on div "Reserved" at bounding box center [243, 80] width 28 height 7
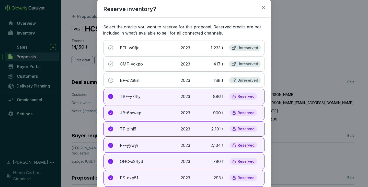
scroll to position [70, 0]
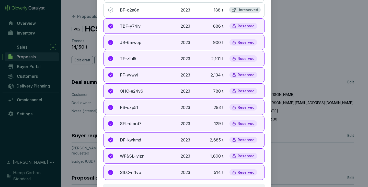
click at [243, 23] on div "Reserved" at bounding box center [243, 26] width 28 height 7
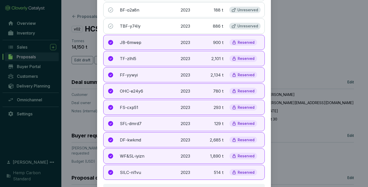
click at [243, 44] on p "Reserved" at bounding box center [245, 42] width 17 height 5
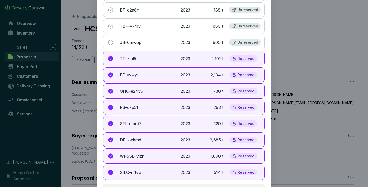
click at [245, 62] on div "Reserved" at bounding box center [243, 58] width 28 height 7
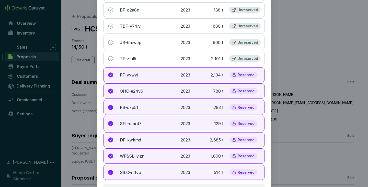
click at [241, 80] on div "FF-yywyi 2023 2,134 t Reserved" at bounding box center [183, 74] width 161 height 15
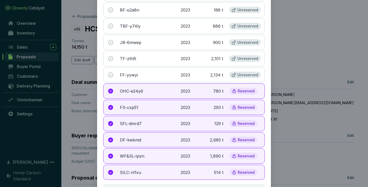
drag, startPoint x: 245, startPoint y: 91, endPoint x: 246, endPoint y: 99, distance: 7.9
click at [245, 91] on p "Reserved" at bounding box center [245, 91] width 17 height 5
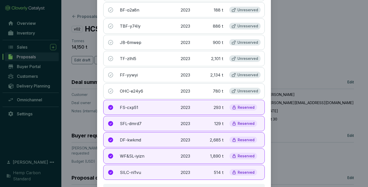
click at [245, 107] on p "Reserved" at bounding box center [245, 107] width 17 height 5
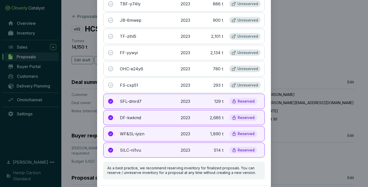
scroll to position [112, 0]
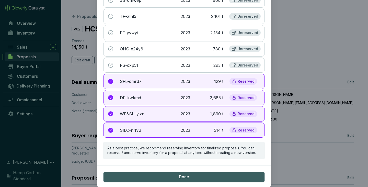
click at [244, 84] on div "Reserved" at bounding box center [243, 81] width 28 height 7
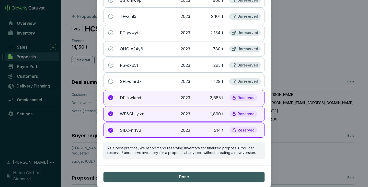
click at [244, 93] on div "DF-kwkmd 2023 2,685 t Reserved" at bounding box center [183, 97] width 161 height 15
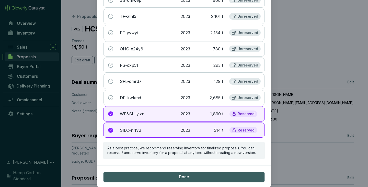
click at [244, 110] on div "WF&SL-iyizn 2023 1,890 t Reserved" at bounding box center [183, 113] width 161 height 15
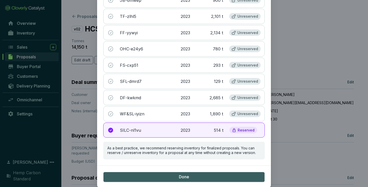
click at [244, 129] on p "Reserved" at bounding box center [245, 130] width 17 height 5
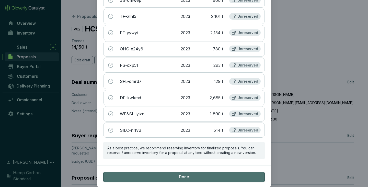
click at [188, 172] on button "Done" at bounding box center [183, 177] width 161 height 10
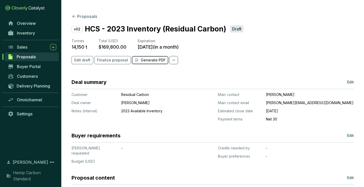
click at [141, 60] on p "Generate PDF" at bounding box center [153, 59] width 25 height 5
click at [111, 59] on span "Finalize proposal" at bounding box center [112, 59] width 31 height 5
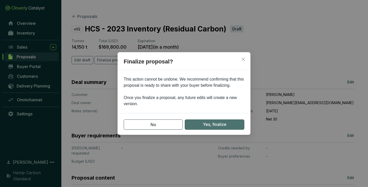
click at [206, 124] on span "Yes, finalize" at bounding box center [214, 124] width 23 height 6
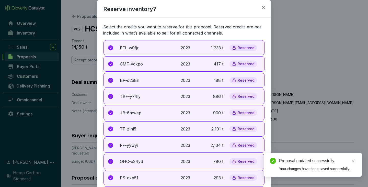
click at [236, 51] on div "Reserved" at bounding box center [243, 47] width 28 height 7
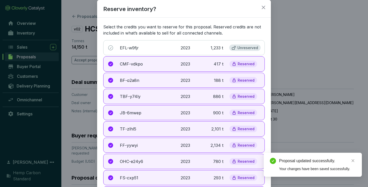
click at [238, 66] on div "Reserved" at bounding box center [243, 63] width 28 height 7
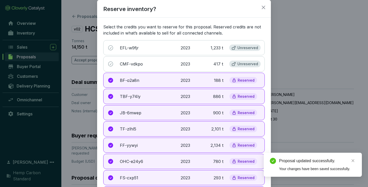
click at [239, 77] on div "Reserved" at bounding box center [243, 80] width 28 height 7
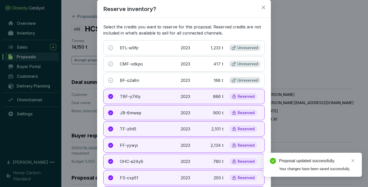
click at [243, 99] on div "Reserved" at bounding box center [243, 96] width 28 height 7
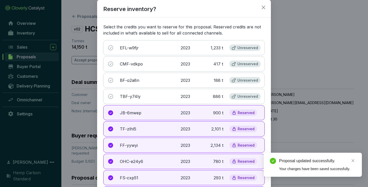
click at [244, 108] on div "JB-6mwep 2023 900 t Reserved" at bounding box center [183, 112] width 161 height 15
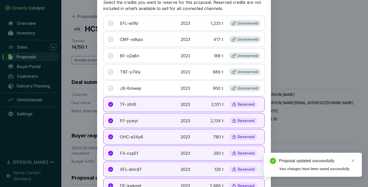
scroll to position [77, 0]
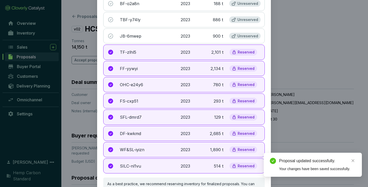
click at [243, 53] on p "Reserved" at bounding box center [245, 52] width 17 height 5
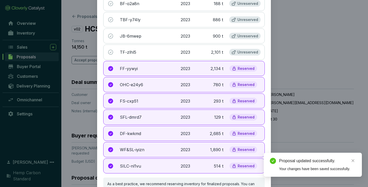
click at [243, 67] on p "Reserved" at bounding box center [245, 68] width 17 height 5
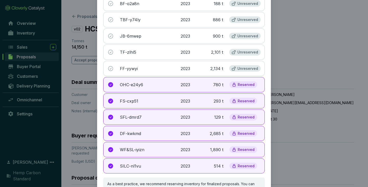
click at [242, 82] on div "Reserved" at bounding box center [243, 84] width 28 height 7
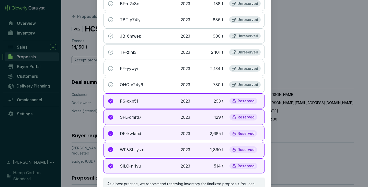
click at [244, 102] on p "Reserved" at bounding box center [245, 101] width 17 height 5
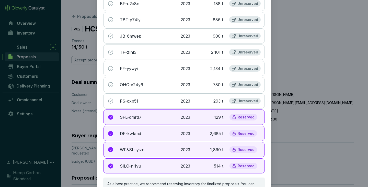
click at [246, 118] on p "Reserved" at bounding box center [245, 117] width 17 height 5
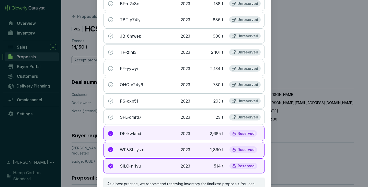
click at [245, 131] on p "Reserved" at bounding box center [245, 133] width 17 height 5
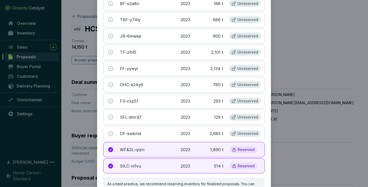
click at [241, 150] on p "Reserved" at bounding box center [245, 149] width 17 height 5
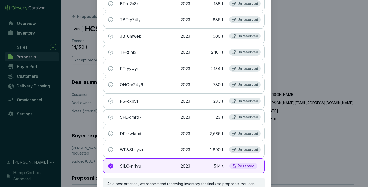
click at [241, 165] on p "Reserved" at bounding box center [245, 165] width 17 height 5
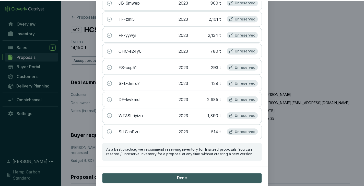
scroll to position [112, 0]
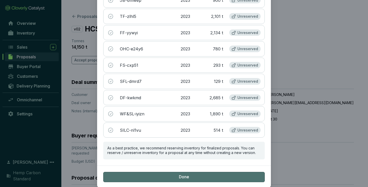
click at [184, 177] on span "Done" at bounding box center [184, 177] width 10 height 6
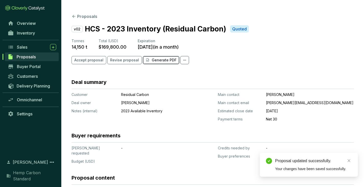
click at [160, 62] on p "Generate PDF" at bounding box center [164, 59] width 25 height 5
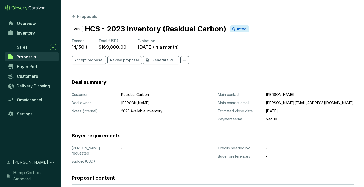
click at [79, 17] on button "Proposals" at bounding box center [84, 16] width 26 height 6
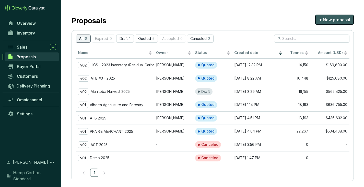
click at [328, 19] on span "+ New proposal" at bounding box center [334, 20] width 31 height 6
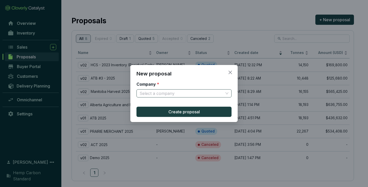
click at [220, 91] on input "Company *" at bounding box center [181, 93] width 84 height 8
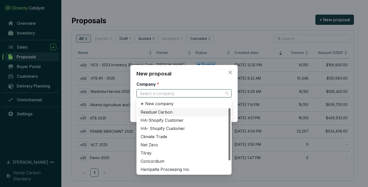
click at [168, 110] on div "Residual Carbon" at bounding box center [183, 112] width 87 height 6
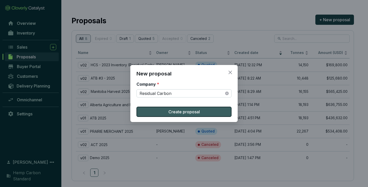
click at [184, 110] on span "Create proposal" at bounding box center [183, 111] width 31 height 6
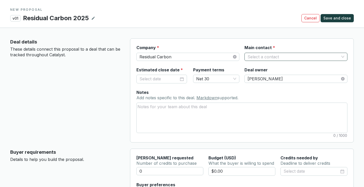
click at [271, 60] on input "Main contact *" at bounding box center [293, 57] width 92 height 8
click at [267, 76] on div "[PERSON_NAME]" at bounding box center [295, 75] width 95 height 6
click at [179, 79] on div at bounding box center [161, 79] width 44 height 7
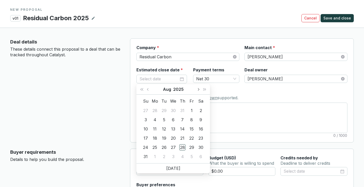
click at [198, 87] on button "Next month (PageDown)" at bounding box center [198, 89] width 7 height 10
click at [163, 147] on div "30" at bounding box center [164, 147] width 6 height 6
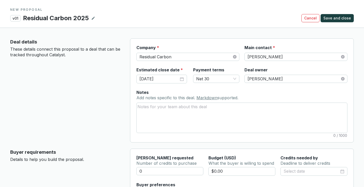
click at [92, 19] on icon at bounding box center [93, 18] width 3 height 3
click at [27, 17] on div "Residual Carbon 2025" at bounding box center [57, 18] width 68 height 9
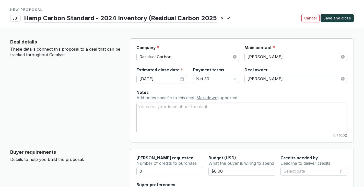
click at [197, 18] on div "Hemp Carbon Standard - 2024 Inventory (Residual Carbon 2025" at bounding box center [120, 18] width 195 height 9
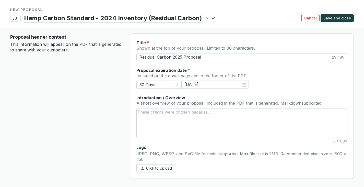
scroll to position [182, 0]
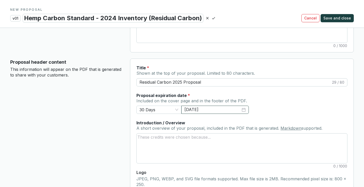
click at [245, 108] on div "[DATE]" at bounding box center [214, 109] width 61 height 6
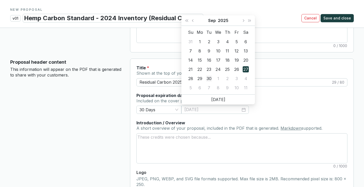
click at [209, 79] on div "30" at bounding box center [209, 78] width 6 height 6
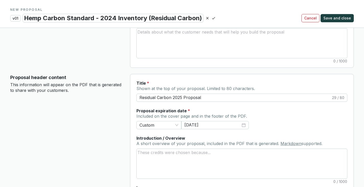
scroll to position [125, 0]
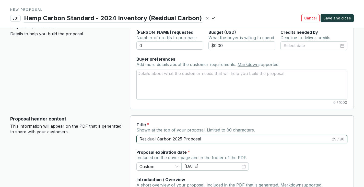
click at [181, 138] on input "Residual Carbon 2025 Proposal" at bounding box center [234, 139] width 191 height 6
drag, startPoint x: 182, startPoint y: 138, endPoint x: 173, endPoint y: 138, distance: 9.4
click at [173, 138] on input "Residual Carbon 2025 Proposal" at bounding box center [234, 139] width 191 height 6
click at [140, 138] on input "Residual Carbon Proposal" at bounding box center [234, 139] width 191 height 6
click at [253, 138] on input "Hemp Carbon Standard - 2024 Inventory (Residual Carbon Proposal" at bounding box center [234, 139] width 191 height 6
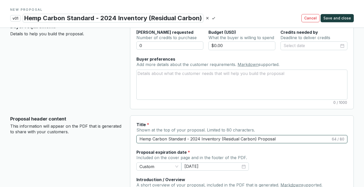
click at [271, 138] on input "Hemp Carbon Standard - 2024 Inventory (Residual Carbon) Proposal" at bounding box center [234, 139] width 191 height 6
drag, startPoint x: 273, startPoint y: 139, endPoint x: 256, endPoint y: 138, distance: 17.1
click at [256, 138] on input "Hemp Carbon Standard - 2024 Inventory (Residual Carbon) Proposal" at bounding box center [234, 139] width 191 height 6
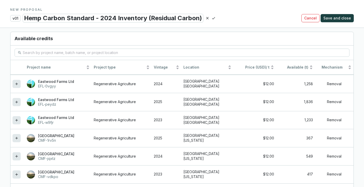
scroll to position [449, 0]
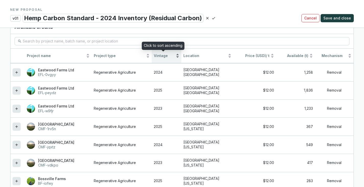
click at [156, 54] on span "Vintage" at bounding box center [164, 55] width 21 height 5
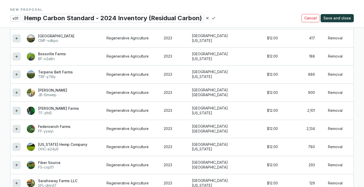
scroll to position [530, 0]
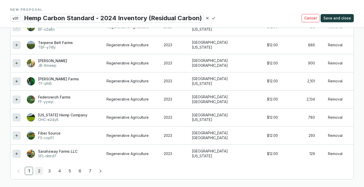
click at [38, 170] on link "2" at bounding box center [39, 171] width 8 height 8
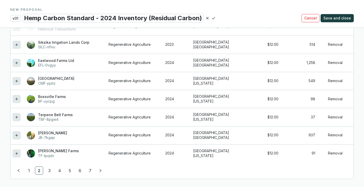
scroll to position [530, 0]
click at [16, 62] on icon at bounding box center [17, 63] width 4 height 6
click at [14, 81] on div at bounding box center [17, 81] width 8 height 8
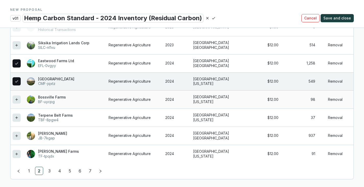
click at [16, 98] on icon at bounding box center [17, 99] width 4 height 6
click at [19, 119] on div at bounding box center [17, 117] width 8 height 8
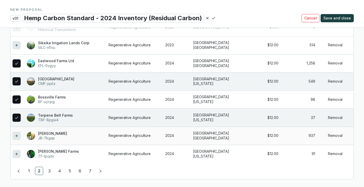
click at [19, 135] on div at bounding box center [17, 135] width 8 height 8
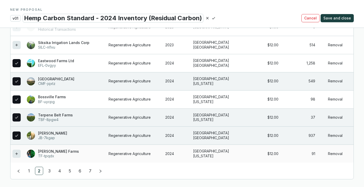
click at [17, 151] on icon at bounding box center [17, 153] width 4 height 6
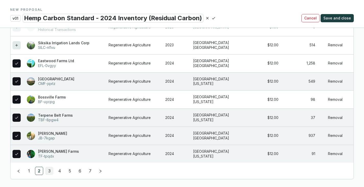
click at [50, 169] on link "3" at bounding box center [49, 171] width 8 height 8
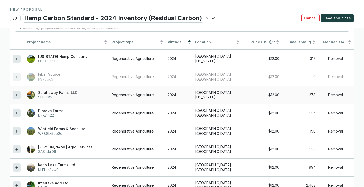
scroll to position [540, 0]
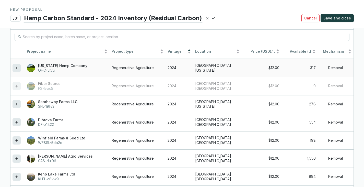
click at [18, 67] on icon at bounding box center [17, 68] width 4 height 6
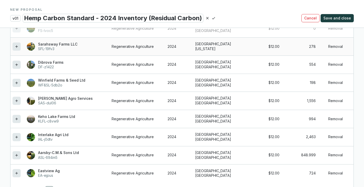
click at [18, 44] on icon at bounding box center [17, 46] width 4 height 6
click at [18, 62] on icon at bounding box center [17, 65] width 4 height 6
click at [17, 83] on icon at bounding box center [17, 83] width 4 height 6
click at [15, 101] on icon at bounding box center [17, 101] width 4 height 6
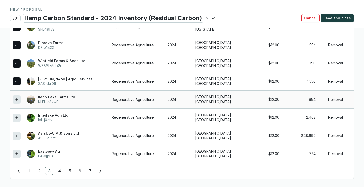
click at [17, 99] on icon at bounding box center [16, 99] width 2 height 2
click at [17, 117] on icon at bounding box center [17, 117] width 4 height 6
click at [18, 136] on icon at bounding box center [17, 135] width 4 height 6
click at [18, 149] on td at bounding box center [17, 153] width 14 height 18
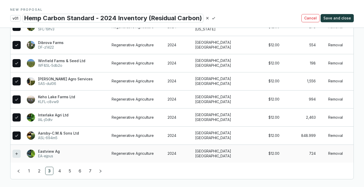
click at [16, 155] on icon at bounding box center [17, 153] width 4 height 6
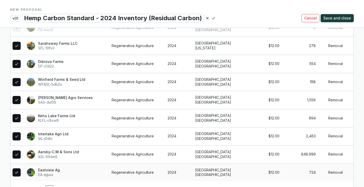
scroll to position [786, 0]
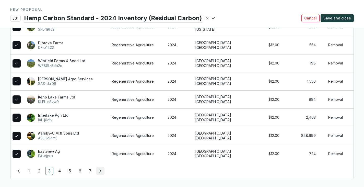
click at [99, 170] on icon "right" at bounding box center [101, 171] width 4 height 4
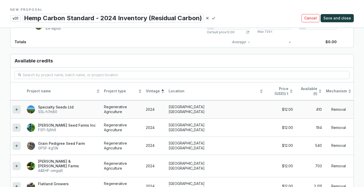
scroll to position [665, 0]
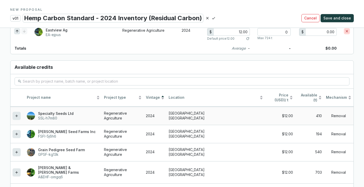
click at [17, 113] on icon at bounding box center [17, 116] width 4 height 6
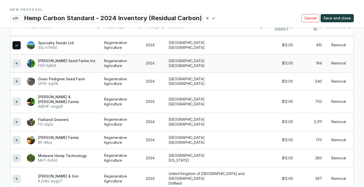
click at [18, 60] on icon at bounding box center [17, 63] width 4 height 6
click at [15, 80] on icon at bounding box center [17, 81] width 4 height 6
click at [19, 98] on div at bounding box center [17, 102] width 8 height 8
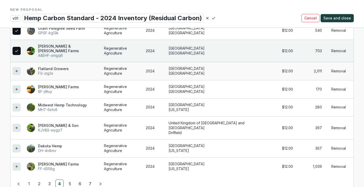
click at [20, 67] on div at bounding box center [17, 71] width 8 height 8
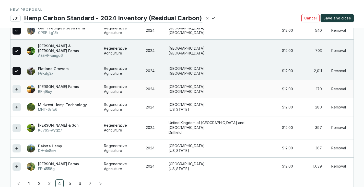
click at [18, 86] on td at bounding box center [17, 89] width 14 height 18
click at [18, 86] on icon at bounding box center [17, 89] width 4 height 6
click at [17, 103] on div at bounding box center [17, 107] width 8 height 8
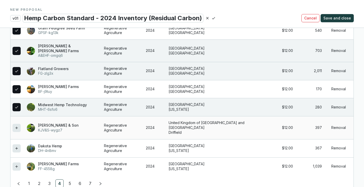
click at [18, 125] on icon at bounding box center [17, 128] width 4 height 6
click at [18, 145] on icon at bounding box center [17, 148] width 4 height 6
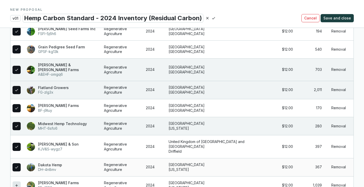
scroll to position [955, 0]
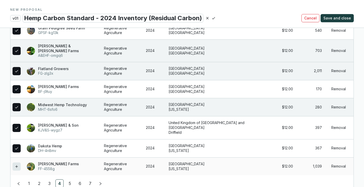
click at [18, 163] on icon at bounding box center [17, 166] width 4 height 6
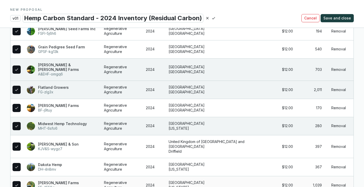
scroll to position [974, 0]
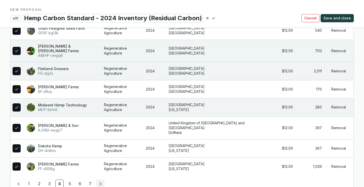
click at [100, 182] on icon "right" at bounding box center [101, 184] width 4 height 4
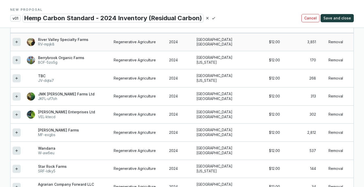
click at [14, 41] on div at bounding box center [17, 42] width 8 height 8
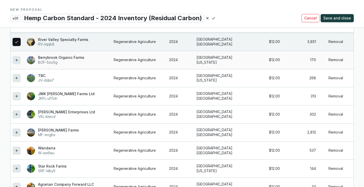
click at [16, 59] on icon at bounding box center [16, 60] width 2 height 2
click at [14, 76] on div at bounding box center [17, 78] width 8 height 8
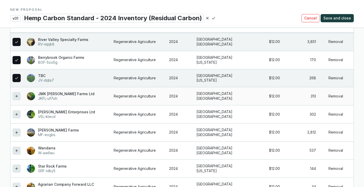
click at [14, 98] on div at bounding box center [17, 96] width 8 height 8
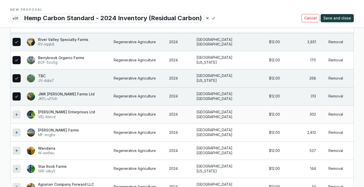
click at [19, 114] on div at bounding box center [17, 114] width 8 height 8
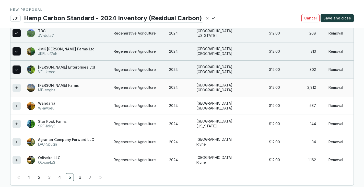
click at [20, 88] on div at bounding box center [17, 87] width 8 height 8
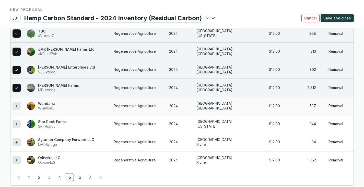
click at [16, 104] on icon at bounding box center [17, 106] width 4 height 6
click at [14, 123] on div at bounding box center [17, 123] width 8 height 8
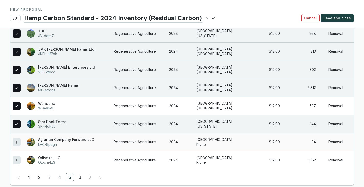
click at [19, 140] on div at bounding box center [17, 142] width 8 height 8
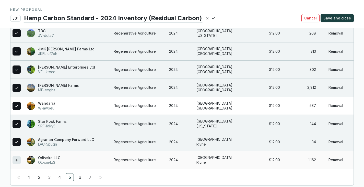
click at [16, 157] on icon at bounding box center [17, 160] width 4 height 6
click at [98, 177] on button "button" at bounding box center [100, 177] width 8 height 8
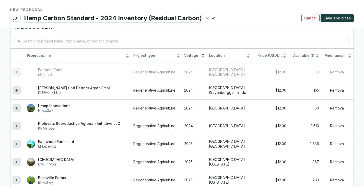
scroll to position [1065, 0]
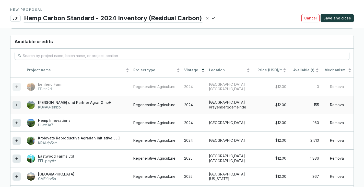
click at [16, 105] on icon at bounding box center [17, 105] width 4 height 6
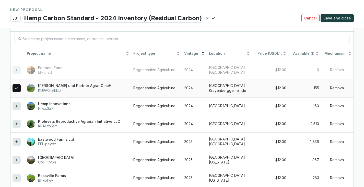
scroll to position [1110, 0]
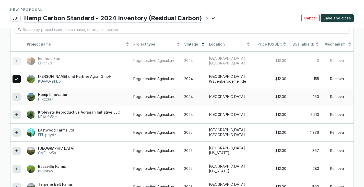
click at [17, 94] on icon at bounding box center [17, 97] width 4 height 6
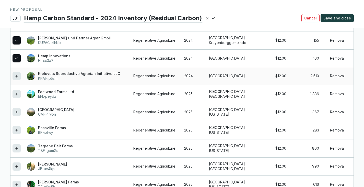
click at [15, 75] on icon at bounding box center [17, 76] width 4 height 6
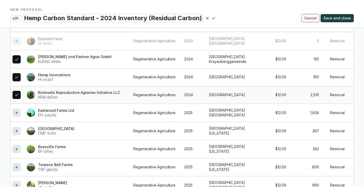
scroll to position [1186, 0]
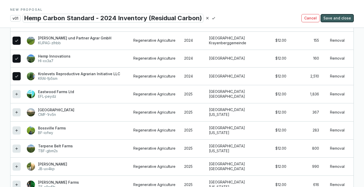
click at [345, 18] on span "Save and close" at bounding box center [337, 18] width 28 height 5
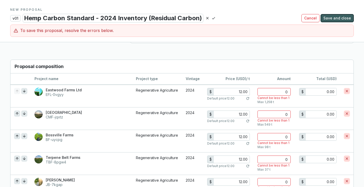
scroll to position [340, 0]
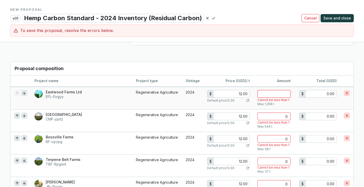
click at [280, 94] on input "number" at bounding box center [273, 94] width 33 height 8
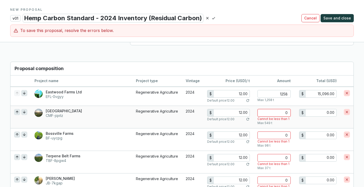
click at [281, 114] on input "0" at bounding box center [273, 113] width 33 height 8
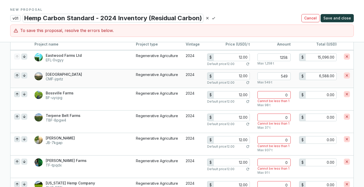
scroll to position [391, 0]
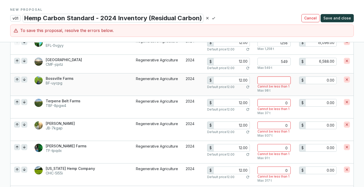
click at [286, 81] on input "number" at bounding box center [273, 80] width 33 height 8
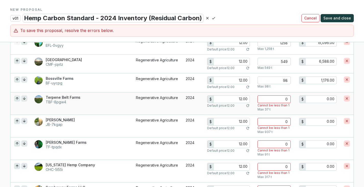
click at [283, 95] on div "0" at bounding box center [273, 99] width 33 height 8
click at [284, 98] on input "number" at bounding box center [273, 99] width 33 height 8
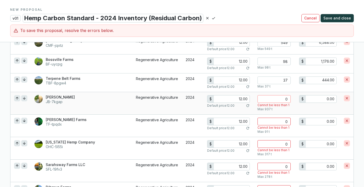
scroll to position [410, 0]
click at [284, 99] on input "number" at bounding box center [273, 99] width 33 height 8
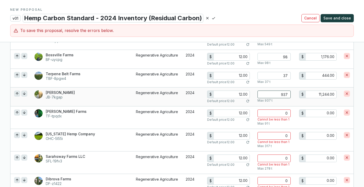
scroll to position [417, 0]
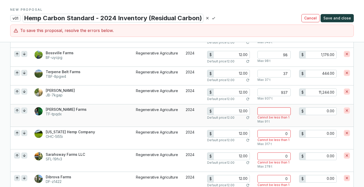
click at [283, 110] on input "number" at bounding box center [273, 111] width 33 height 8
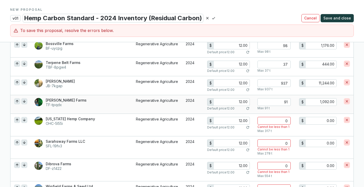
scroll to position [442, 0]
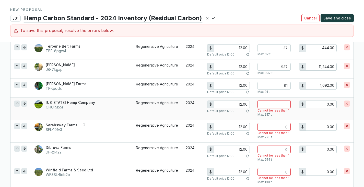
click at [285, 106] on input "number" at bounding box center [273, 104] width 33 height 8
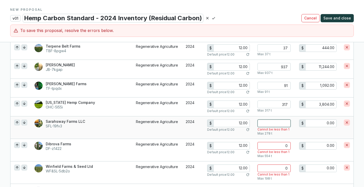
click at [285, 123] on input "number" at bounding box center [273, 123] width 33 height 8
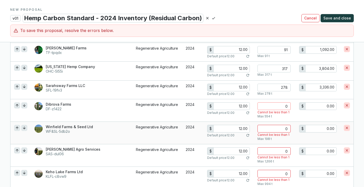
scroll to position [513, 0]
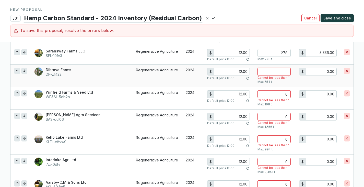
click at [284, 69] on input "number" at bounding box center [273, 72] width 33 height 8
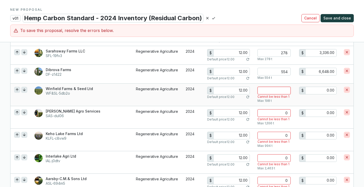
click at [288, 90] on input "number" at bounding box center [273, 91] width 33 height 8
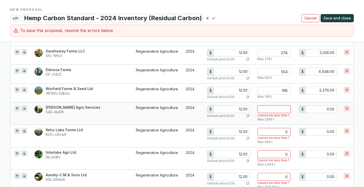
click at [275, 112] on input "number" at bounding box center [273, 109] width 33 height 8
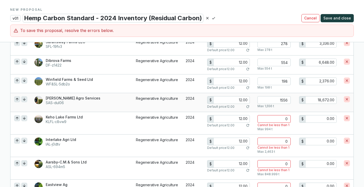
scroll to position [544, 0]
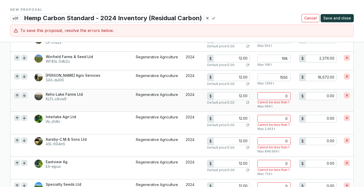
click at [286, 90] on td "0 Cannot be less than 1 Max 994 t" at bounding box center [273, 100] width 41 height 22
click at [285, 98] on input "number" at bounding box center [273, 96] width 33 height 8
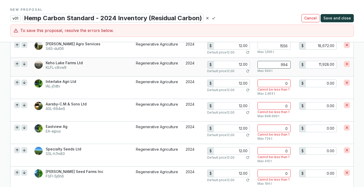
scroll to position [576, 0]
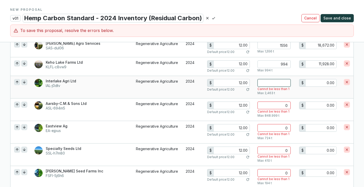
click at [289, 81] on input "number" at bounding box center [273, 83] width 33 height 8
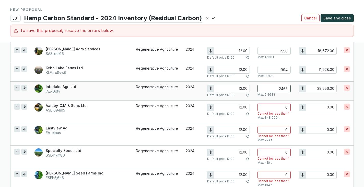
scroll to position [570, 0]
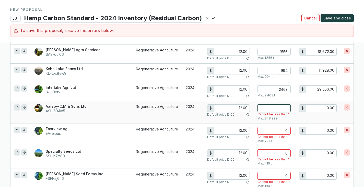
click at [283, 108] on input "number" at bounding box center [273, 108] width 33 height 8
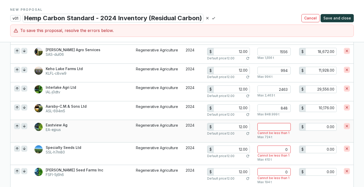
click at [278, 126] on input "number" at bounding box center [273, 127] width 33 height 8
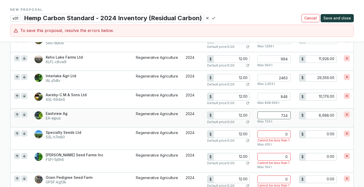
scroll to position [596, 0]
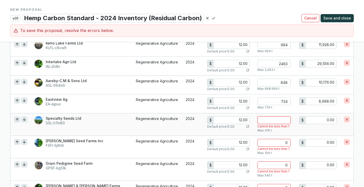
click at [281, 121] on input "number" at bounding box center [273, 120] width 33 height 8
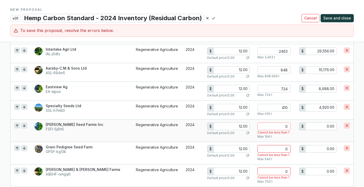
scroll to position [608, 0]
click at [281, 125] on input "number" at bounding box center [273, 126] width 33 height 8
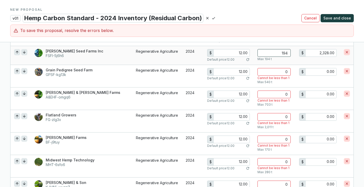
scroll to position [691, 0]
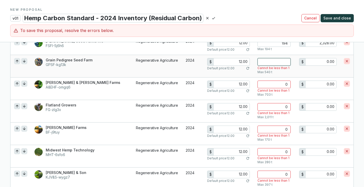
click at [283, 62] on input "number" at bounding box center [273, 62] width 33 height 8
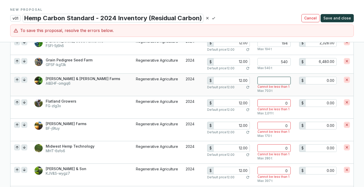
click at [283, 82] on input "number" at bounding box center [273, 81] width 33 height 8
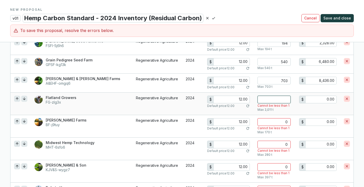
click at [280, 100] on input "number" at bounding box center [273, 99] width 33 height 8
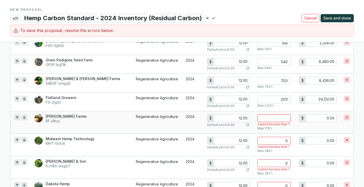
click at [279, 117] on input "number" at bounding box center [273, 118] width 33 height 8
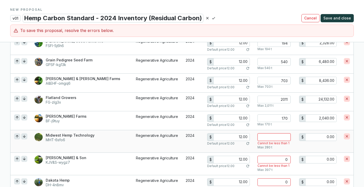
click at [281, 136] on input "number" at bounding box center [273, 137] width 33 height 8
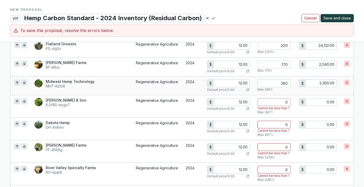
scroll to position [749, 0]
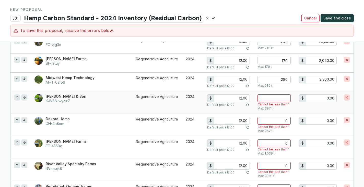
click at [281, 98] on input "number" at bounding box center [273, 98] width 33 height 8
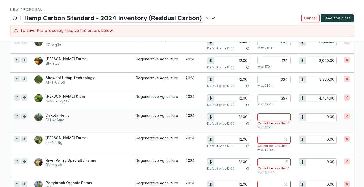
click at [285, 116] on input "number" at bounding box center [273, 117] width 33 height 8
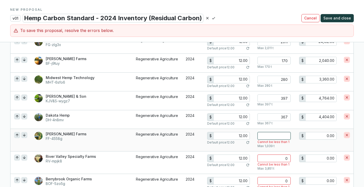
click at [280, 138] on input "number" at bounding box center [273, 136] width 33 height 8
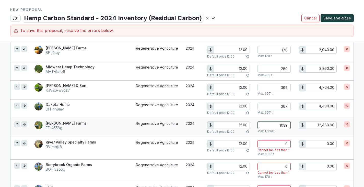
scroll to position [787, 0]
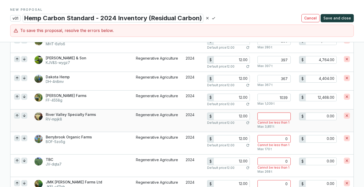
click at [281, 112] on input "number" at bounding box center [273, 116] width 33 height 8
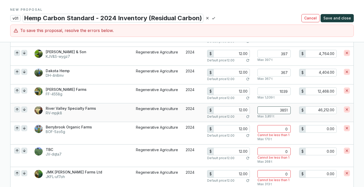
scroll to position [793, 0]
click at [282, 129] on input "number" at bounding box center [273, 129] width 33 height 8
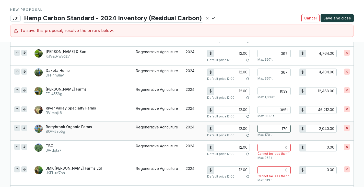
scroll to position [844, 0]
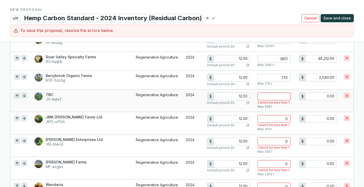
click at [286, 97] on input "number" at bounding box center [273, 96] width 33 height 8
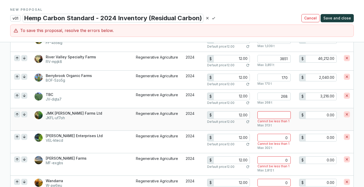
click at [281, 115] on input "number" at bounding box center [273, 115] width 33 height 8
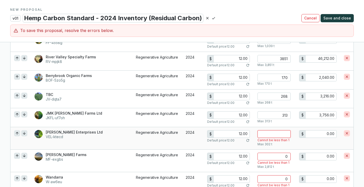
click at [278, 133] on input "number" at bounding box center [273, 134] width 33 height 8
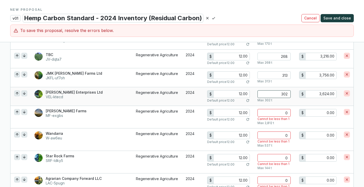
scroll to position [921, 0]
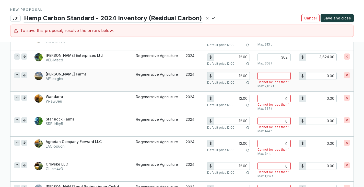
click at [284, 76] on input "number" at bounding box center [273, 76] width 33 height 8
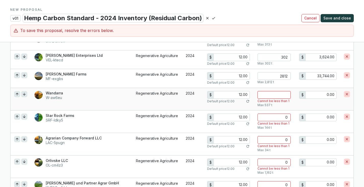
click at [280, 97] on input "number" at bounding box center [273, 95] width 33 height 8
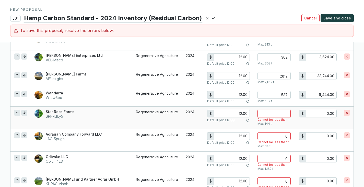
click at [281, 114] on input "number" at bounding box center [273, 114] width 33 height 8
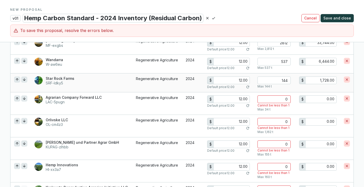
scroll to position [966, 0]
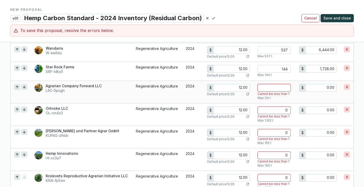
click at [282, 86] on input "number" at bounding box center [273, 88] width 33 height 8
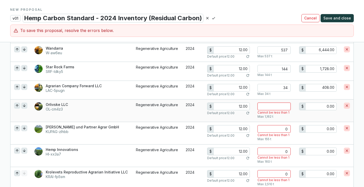
click at [281, 103] on input "number" at bounding box center [273, 106] width 33 height 8
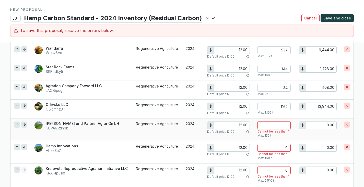
click at [285, 122] on input "number" at bounding box center [273, 125] width 33 height 8
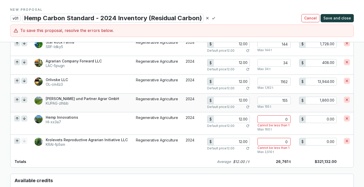
scroll to position [991, 0]
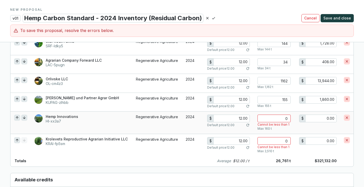
click at [284, 122] on div "Cannot be less than 1" at bounding box center [273, 124] width 33 height 4
click at [283, 117] on input "number" at bounding box center [273, 118] width 33 height 8
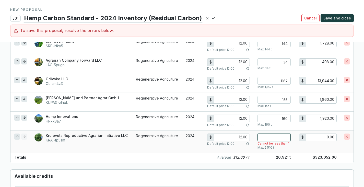
click at [287, 136] on input "number" at bounding box center [273, 137] width 33 height 8
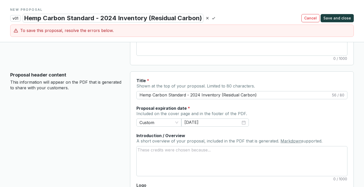
scroll to position [125, 0]
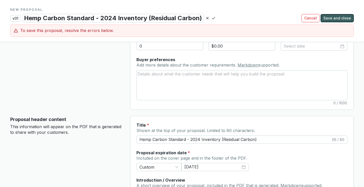
click at [343, 17] on span "Save and close" at bounding box center [337, 18] width 28 height 5
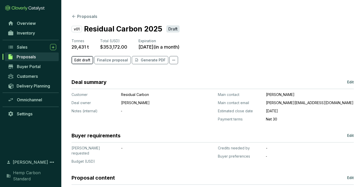
click at [86, 60] on span "Edit draft" at bounding box center [82, 59] width 16 height 5
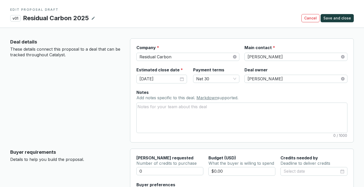
click at [93, 19] on icon at bounding box center [93, 18] width 3 height 3
drag, startPoint x: 25, startPoint y: 18, endPoint x: 90, endPoint y: 17, distance: 64.6
click at [90, 17] on div "Residual Carbon 2025" at bounding box center [57, 18] width 68 height 9
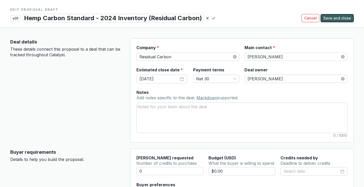
click at [339, 18] on span "Save and close" at bounding box center [337, 18] width 28 height 5
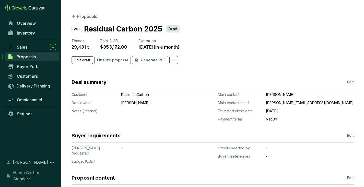
click at [83, 58] on span "Edit draft" at bounding box center [82, 59] width 16 height 5
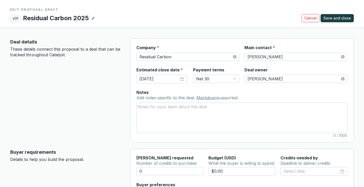
click at [95, 17] on icon at bounding box center [93, 18] width 4 height 6
drag, startPoint x: 91, startPoint y: 18, endPoint x: 34, endPoint y: 19, distance: 56.9
click at [34, 19] on div "Residual Carbon 2025" at bounding box center [57, 18] width 68 height 9
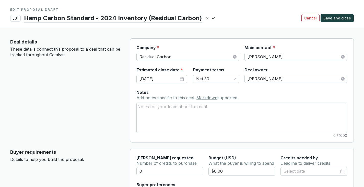
click at [213, 19] on icon at bounding box center [213, 18] width 4 height 6
click at [329, 16] on span "Save and close" at bounding box center [337, 18] width 28 height 5
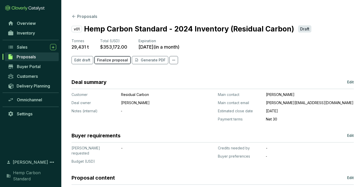
click at [114, 62] on span "Finalize proposal" at bounding box center [112, 59] width 31 height 5
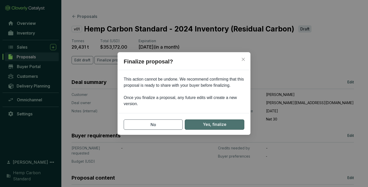
click at [217, 123] on span "Yes, finalize" at bounding box center [214, 124] width 23 height 6
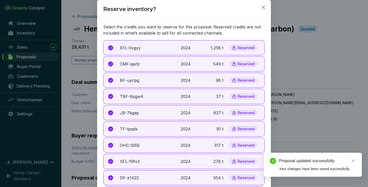
click at [243, 47] on p "Reserved" at bounding box center [245, 47] width 17 height 5
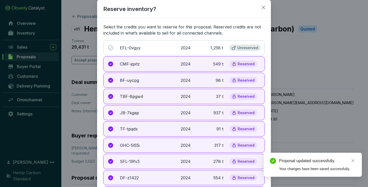
click at [242, 65] on p "Reserved" at bounding box center [245, 64] width 17 height 5
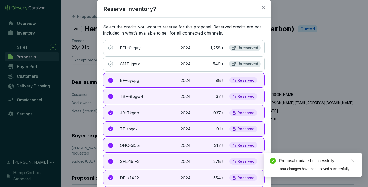
click at [241, 85] on div "BF-uycpg 2024 98 t Reserved" at bounding box center [183, 79] width 161 height 15
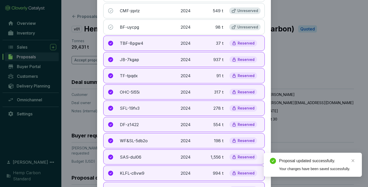
scroll to position [64, 0]
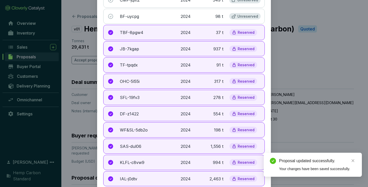
click at [241, 32] on p "Reserved" at bounding box center [245, 32] width 17 height 5
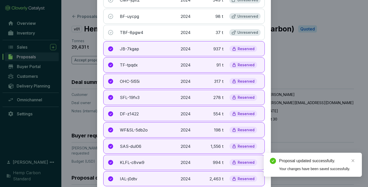
click at [241, 47] on p "Reserved" at bounding box center [245, 48] width 17 height 5
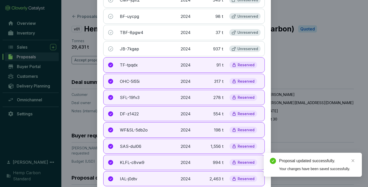
click at [240, 66] on p "Reserved" at bounding box center [245, 65] width 17 height 5
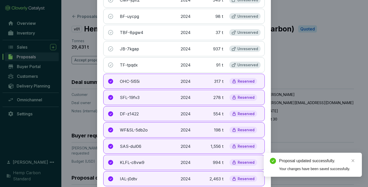
click at [240, 82] on p "Reserved" at bounding box center [245, 81] width 17 height 5
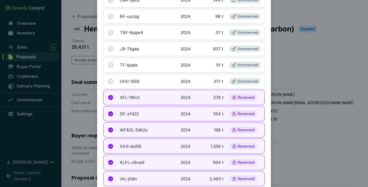
click at [239, 94] on div "Reserved" at bounding box center [243, 97] width 28 height 7
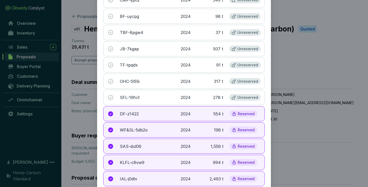
click at [243, 114] on p "Reserved" at bounding box center [245, 113] width 17 height 5
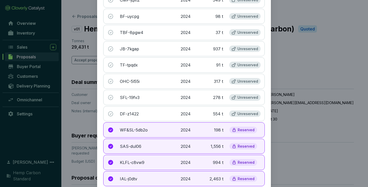
click at [239, 131] on p "Reserved" at bounding box center [245, 129] width 17 height 5
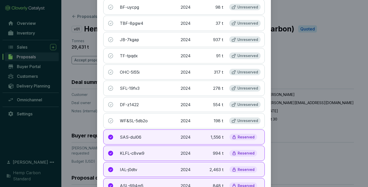
scroll to position [134, 0]
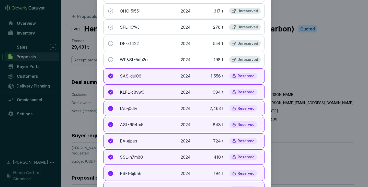
click at [246, 76] on p "Reserved" at bounding box center [245, 76] width 17 height 5
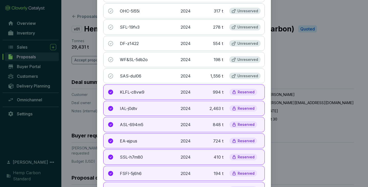
click at [243, 89] on div "Reserved" at bounding box center [243, 92] width 28 height 7
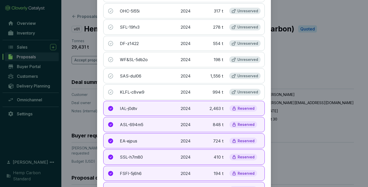
click at [243, 107] on p "Reserved" at bounding box center [245, 108] width 17 height 5
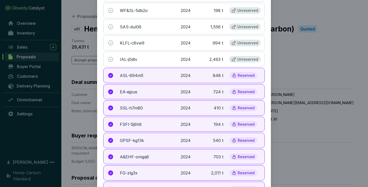
scroll to position [185, 0]
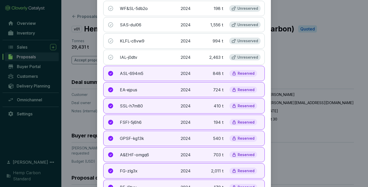
click at [242, 74] on p "Reserved" at bounding box center [245, 73] width 17 height 5
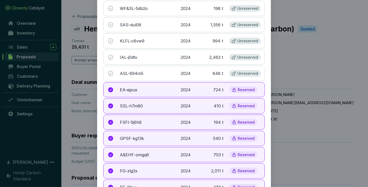
click at [241, 87] on div "Reserved" at bounding box center [243, 89] width 28 height 7
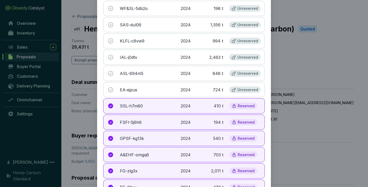
click at [237, 106] on p "Reserved" at bounding box center [245, 105] width 17 height 5
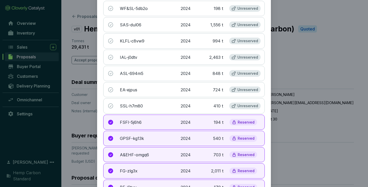
click at [238, 120] on p "Reserved" at bounding box center [245, 122] width 17 height 5
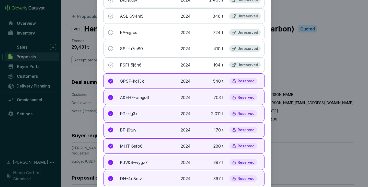
scroll to position [243, 0]
click at [242, 81] on p "Reserved" at bounding box center [245, 80] width 17 height 5
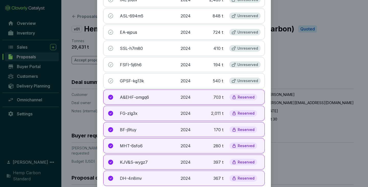
click at [241, 94] on div "Reserved" at bounding box center [243, 97] width 28 height 7
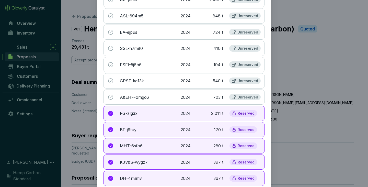
click at [239, 112] on p "Reserved" at bounding box center [245, 113] width 17 height 5
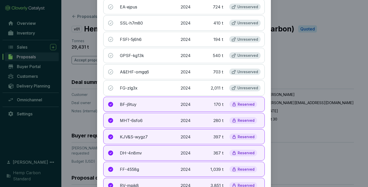
scroll to position [268, 0]
click at [238, 103] on p "Reserved" at bounding box center [245, 104] width 17 height 5
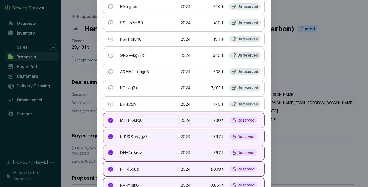
click at [240, 121] on p "Reserved" at bounding box center [245, 120] width 17 height 5
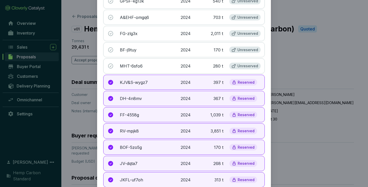
scroll to position [325, 0]
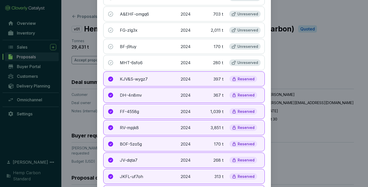
click at [244, 77] on p "Reserved" at bounding box center [245, 79] width 17 height 5
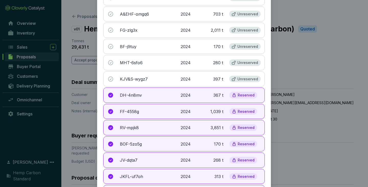
click at [239, 94] on p "Reserved" at bounding box center [245, 95] width 17 height 5
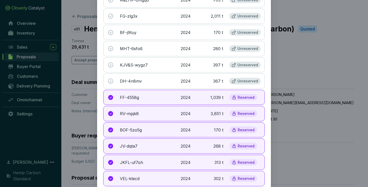
scroll to position [357, 0]
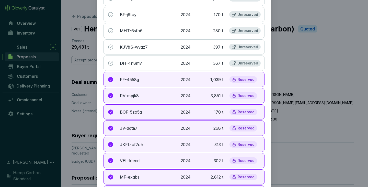
click at [238, 78] on p "Reserved" at bounding box center [245, 79] width 17 height 5
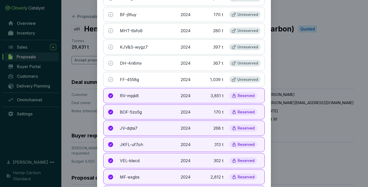
click at [241, 93] on p "Reserved" at bounding box center [245, 95] width 17 height 5
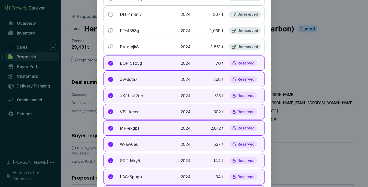
scroll to position [434, 0]
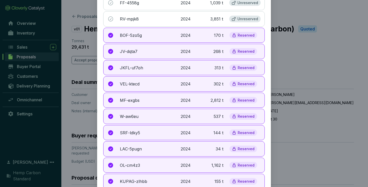
click at [243, 32] on div "Reserved" at bounding box center [243, 35] width 28 height 7
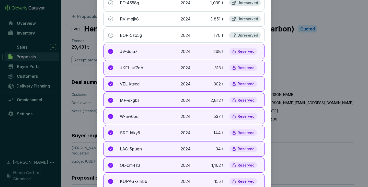
click at [241, 46] on div "JV-dqta7 2024 268 t Reserved" at bounding box center [183, 51] width 161 height 15
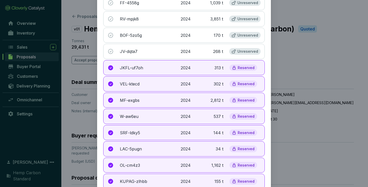
click at [239, 70] on div "Reserved" at bounding box center [243, 67] width 28 height 7
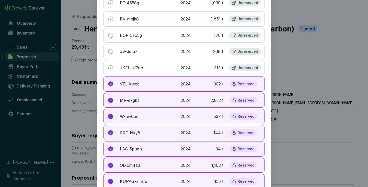
click at [240, 84] on p "Reserved" at bounding box center [245, 83] width 17 height 5
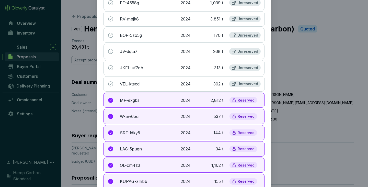
click at [239, 98] on p "Reserved" at bounding box center [245, 100] width 17 height 5
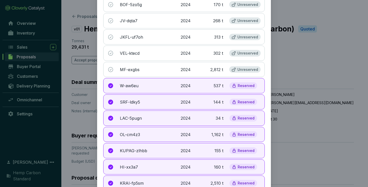
scroll to position [485, 0]
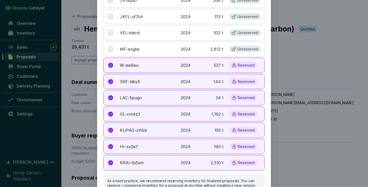
click at [245, 63] on p "Reserved" at bounding box center [245, 65] width 17 height 5
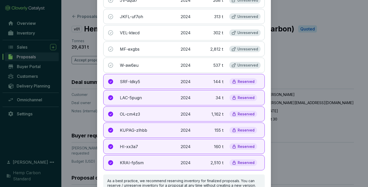
click at [244, 84] on div "Reserved" at bounding box center [243, 81] width 28 height 7
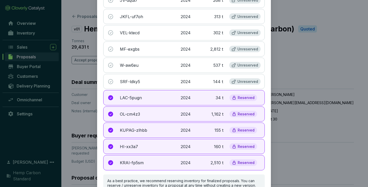
click at [241, 95] on p "Reserved" at bounding box center [245, 97] width 17 height 5
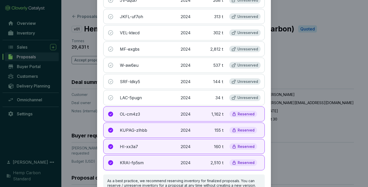
scroll to position [511, 0]
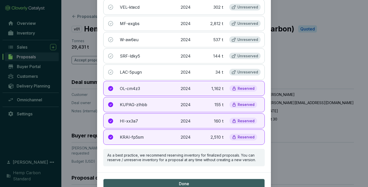
click at [242, 83] on div "OL-cm4z3 2024 1,162 t Reserved" at bounding box center [183, 88] width 161 height 15
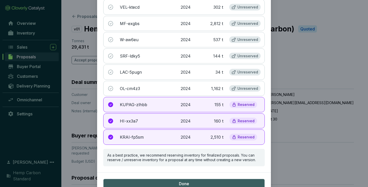
click at [240, 100] on div "KUPAG-zlhbb 2024 155 t Reserved" at bounding box center [183, 104] width 161 height 15
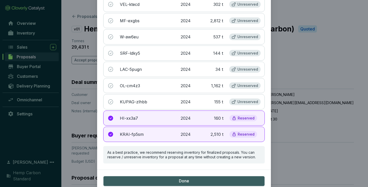
scroll to position [511, 0]
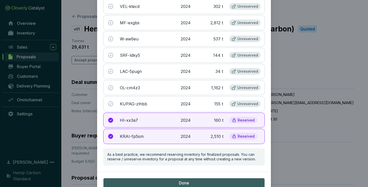
click at [238, 118] on p "Reserved" at bounding box center [245, 120] width 17 height 5
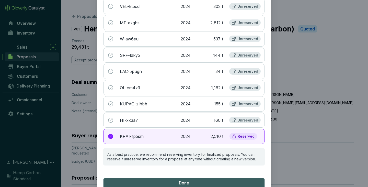
click at [236, 132] on div "KRAI-fp5sm 2024 2,510 t Reserved" at bounding box center [183, 135] width 161 height 15
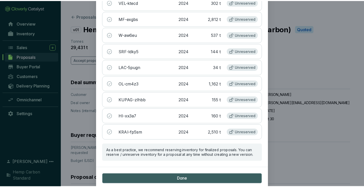
scroll to position [518, 0]
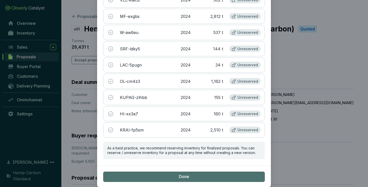
click at [176, 177] on button "Done" at bounding box center [183, 176] width 161 height 10
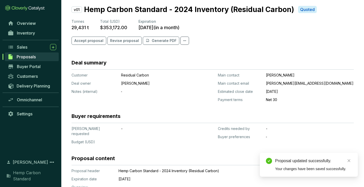
scroll to position [20, 0]
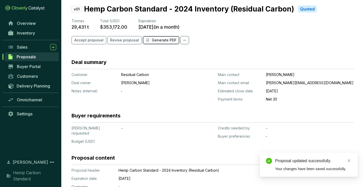
click at [163, 40] on p "Generate PDF" at bounding box center [164, 40] width 25 height 5
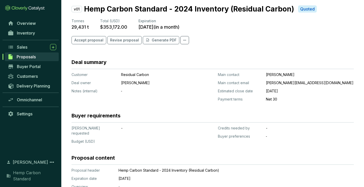
click at [34, 55] on span "Proposals" at bounding box center [26, 56] width 19 height 5
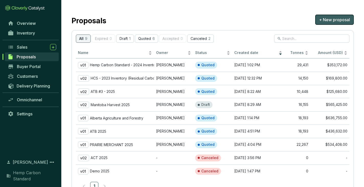
click at [322, 20] on span "+ New proposal" at bounding box center [334, 20] width 31 height 6
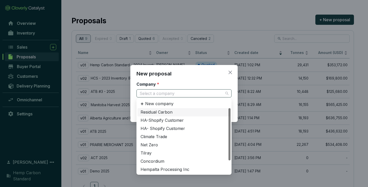
click at [226, 90] on span at bounding box center [183, 93] width 89 height 8
click at [154, 110] on div "Residual Carbon" at bounding box center [183, 112] width 87 height 6
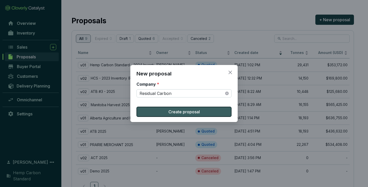
click at [173, 111] on span "Create proposal" at bounding box center [183, 111] width 31 height 6
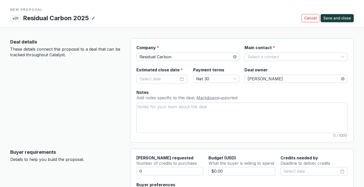
click at [93, 18] on icon at bounding box center [93, 18] width 4 height 6
drag, startPoint x: 26, startPoint y: 17, endPoint x: 96, endPoint y: 17, distance: 70.7
click at [96, 17] on section "Residual Carbon 2025" at bounding box center [63, 18] width 81 height 9
click at [25, 19] on div "Residual Carbon 2025" at bounding box center [57, 18] width 68 height 9
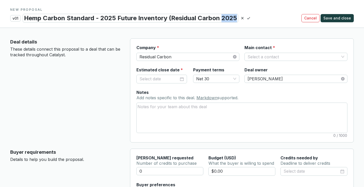
drag, startPoint x: 221, startPoint y: 18, endPoint x: 234, endPoint y: 18, distance: 13.0
click at [235, 18] on div "Hemp Carbon Standard - 2025 Future Inventory (Residual Carbon 2025" at bounding box center [130, 18] width 215 height 9
drag, startPoint x: 117, startPoint y: 18, endPoint x: 134, endPoint y: 17, distance: 16.9
click at [134, 17] on div "Hemp Carbon Standard - 2025 Future Inventory (Residual Carbon)" at bounding box center [123, 18] width 201 height 9
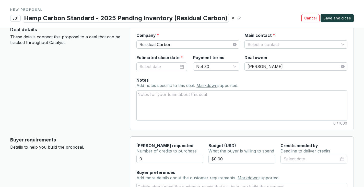
scroll to position [15, 0]
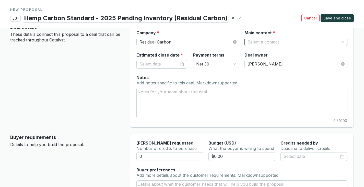
click at [310, 43] on input "Main contact *" at bounding box center [293, 42] width 92 height 8
click at [279, 60] on div "[PERSON_NAME]" at bounding box center [295, 61] width 95 height 6
click at [181, 64] on div at bounding box center [161, 64] width 44 height 7
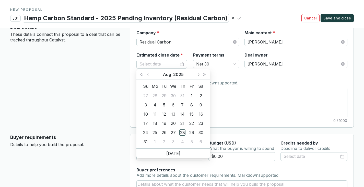
click at [196, 72] on button "Next month (PageDown)" at bounding box center [198, 74] width 7 height 10
click at [165, 131] on div "30" at bounding box center [164, 132] width 6 height 6
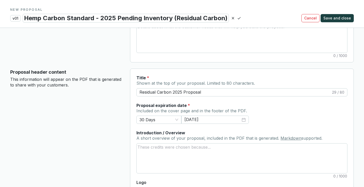
scroll to position [173, 0]
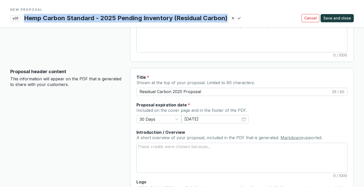
drag, startPoint x: 226, startPoint y: 17, endPoint x: 26, endPoint y: 17, distance: 200.9
click at [26, 17] on div "Hemp Carbon Standard - 2025 Pending Inventory (Residual Carbon)" at bounding box center [126, 18] width 206 height 9
copy div "Hemp Carbon Standard - 2025 Pending Inventory (Residual Carbon)"
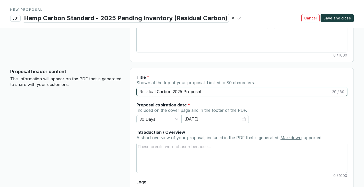
drag, startPoint x: 218, startPoint y: 93, endPoint x: 114, endPoint y: 92, distance: 104.4
click at [113, 91] on section "Proposal header content This information will appear on the PDF that is generat…" at bounding box center [181, 140] width 343 height 145
paste input "Hemp Carbon Standard - 2025 Pending Inventory (Residual Carbon)"
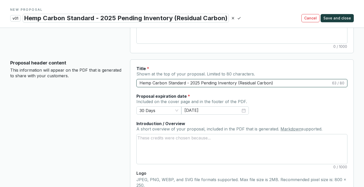
scroll to position [219, 0]
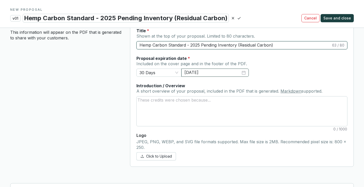
click at [245, 73] on div "[DATE]" at bounding box center [214, 72] width 61 height 6
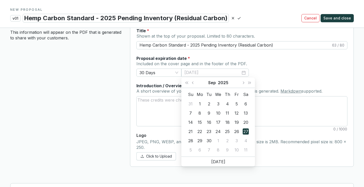
click at [209, 140] on div "30" at bounding box center [209, 140] width 6 height 6
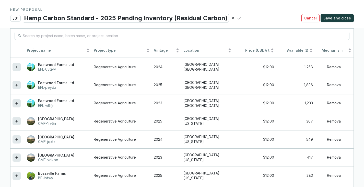
scroll to position [467, 0]
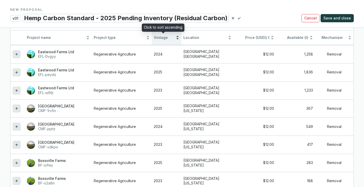
click at [154, 36] on span "Vintage" at bounding box center [164, 37] width 21 height 5
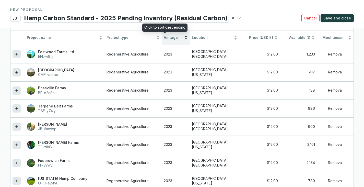
click at [164, 36] on span "Vintage" at bounding box center [173, 37] width 19 height 5
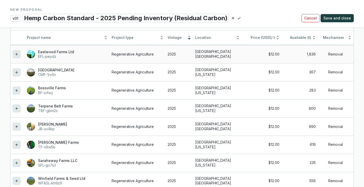
click at [12, 55] on td at bounding box center [17, 54] width 14 height 18
click at [14, 55] on div at bounding box center [17, 54] width 8 height 8
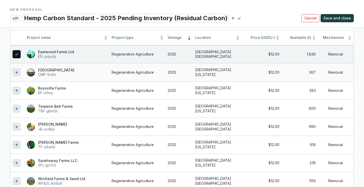
click at [18, 73] on icon at bounding box center [17, 72] width 4 height 6
click at [16, 88] on icon at bounding box center [17, 90] width 4 height 6
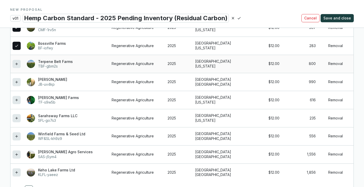
click at [17, 65] on icon at bounding box center [17, 64] width 4 height 6
click at [19, 81] on div at bounding box center [17, 82] width 8 height 8
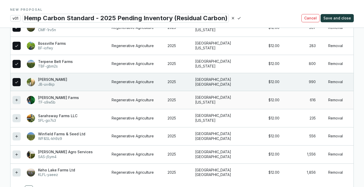
click at [18, 101] on icon at bounding box center [17, 100] width 4 height 6
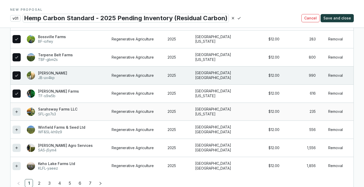
click at [16, 112] on icon at bounding box center [17, 111] width 4 height 6
drag, startPoint x: 17, startPoint y: 129, endPoint x: 14, endPoint y: 142, distance: 13.1
click at [16, 129] on icon at bounding box center [17, 130] width 4 height 6
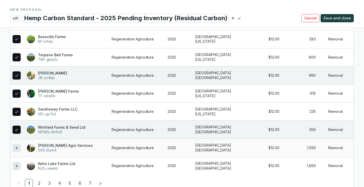
click at [15, 146] on icon at bounding box center [17, 147] width 4 height 6
click at [16, 165] on icon at bounding box center [16, 166] width 2 height 2
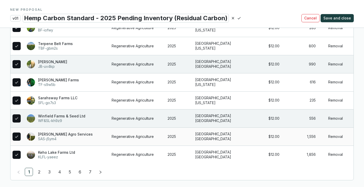
scroll to position [692, 0]
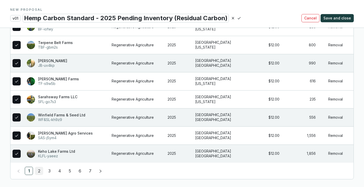
click at [40, 168] on link "2" at bounding box center [39, 171] width 8 height 8
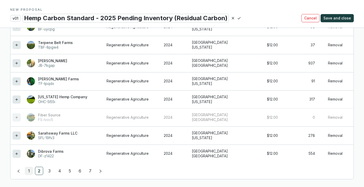
click at [28, 169] on link "1" at bounding box center [29, 171] width 8 height 8
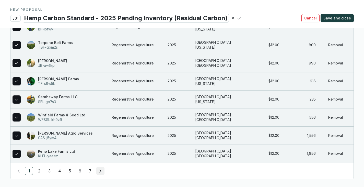
click at [99, 170] on icon "right" at bounding box center [101, 171] width 4 height 4
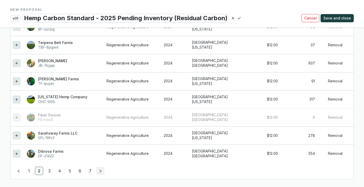
click at [100, 170] on icon "right" at bounding box center [101, 171] width 4 height 4
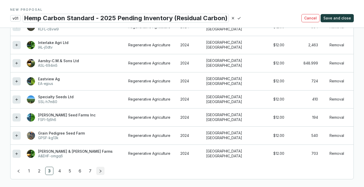
click at [100, 170] on icon "right" at bounding box center [101, 171] width 4 height 4
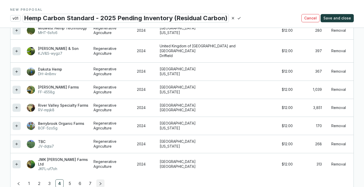
click at [100, 181] on icon "right" at bounding box center [101, 183] width 4 height 4
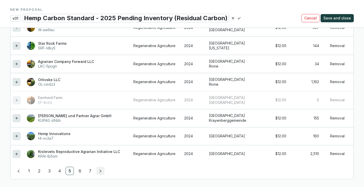
click at [100, 170] on icon "right" at bounding box center [101, 171] width 4 height 4
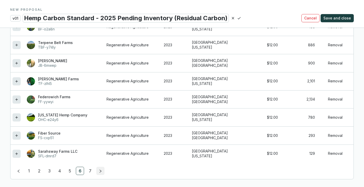
click at [100, 170] on icon "right" at bounding box center [101, 171] width 4 height 4
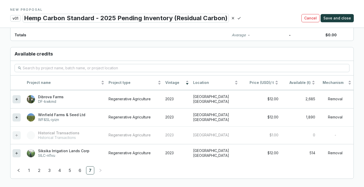
scroll to position [583, 0]
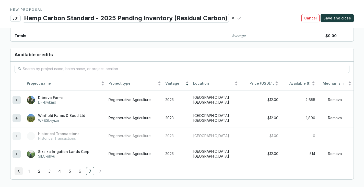
click at [18, 169] on icon "left" at bounding box center [19, 171] width 4 height 4
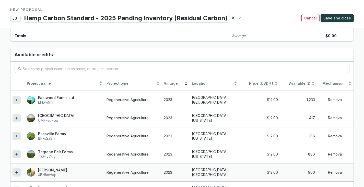
click at [18, 169] on icon at bounding box center [17, 172] width 4 height 6
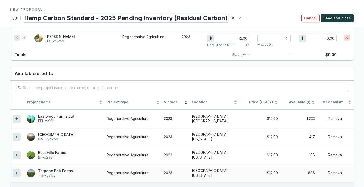
click at [18, 170] on icon at bounding box center [17, 173] width 4 height 6
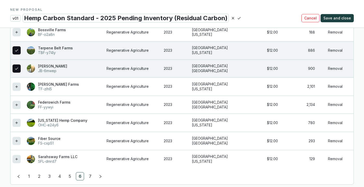
scroll to position [730, 0]
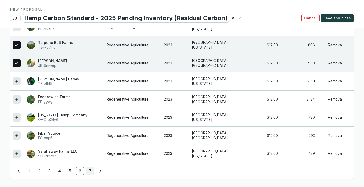
click at [89, 171] on link "7" at bounding box center [90, 171] width 8 height 8
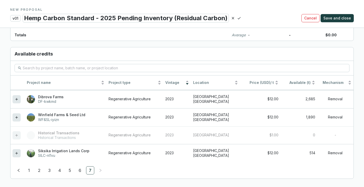
scroll to position [621, 0]
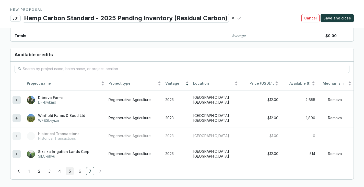
click at [70, 172] on link "5" at bounding box center [70, 171] width 8 height 8
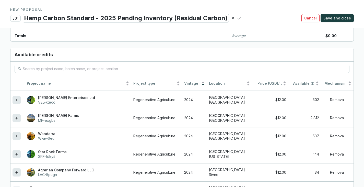
scroll to position [729, 0]
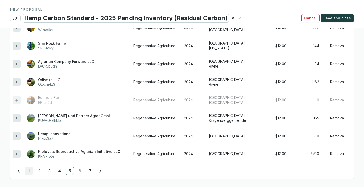
click at [31, 169] on link "1" at bounding box center [29, 171] width 8 height 8
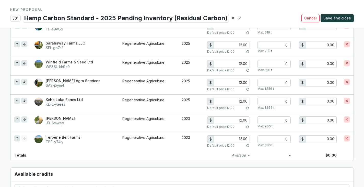
scroll to position [507, 0]
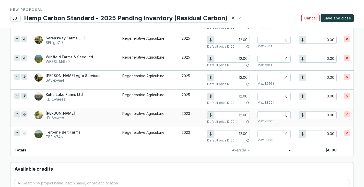
click at [348, 114] on icon at bounding box center [347, 114] width 4 height 6
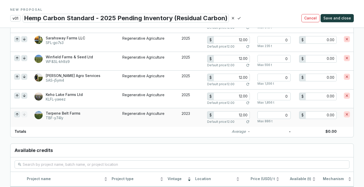
click at [347, 113] on icon at bounding box center [346, 114] width 2 height 2
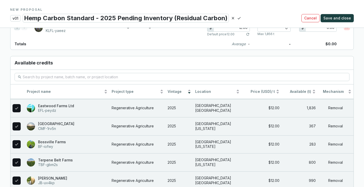
scroll to position [645, 0]
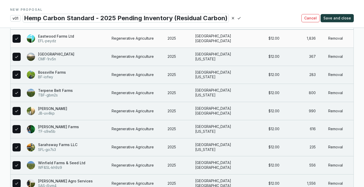
click at [16, 41] on icon at bounding box center [17, 38] width 4 height 6
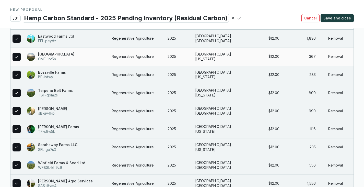
click at [15, 56] on icon at bounding box center [17, 57] width 4 height 6
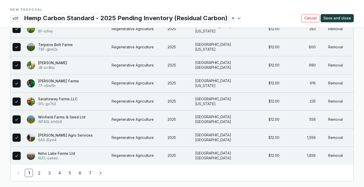
scroll to position [692, 0]
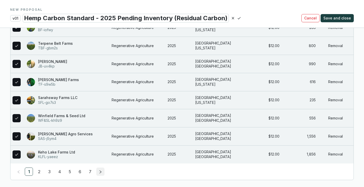
click at [98, 171] on button "button" at bounding box center [100, 171] width 8 height 8
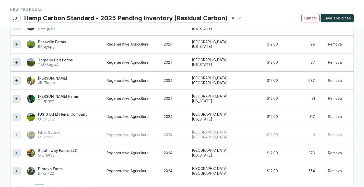
scroll to position [692, 0]
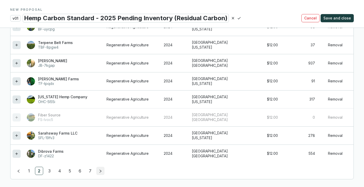
click at [101, 171] on icon "right" at bounding box center [101, 171] width 4 height 4
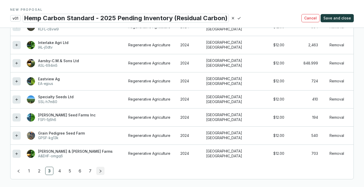
click at [104, 173] on button "button" at bounding box center [100, 170] width 8 height 8
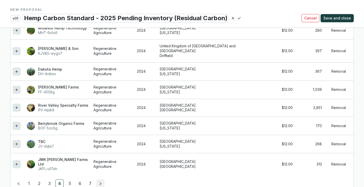
click at [101, 179] on button "button" at bounding box center [100, 183] width 8 height 8
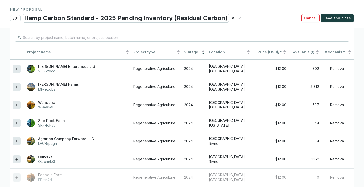
scroll to position [692, 0]
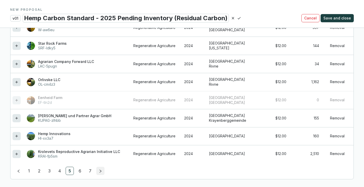
click at [100, 170] on icon "right" at bounding box center [101, 171] width 4 height 4
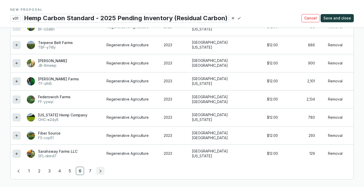
click at [99, 170] on icon "right" at bounding box center [101, 171] width 4 height 4
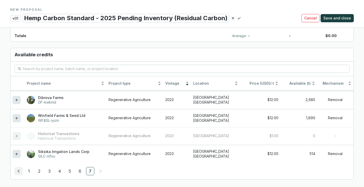
click at [21, 172] on button "button" at bounding box center [19, 171] width 8 height 8
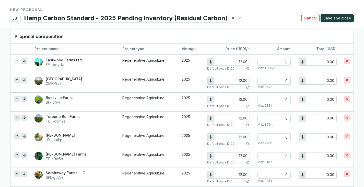
scroll to position [370, 0]
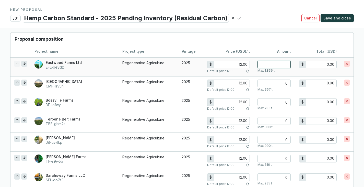
click at [283, 64] on input "number" at bounding box center [273, 64] width 33 height 8
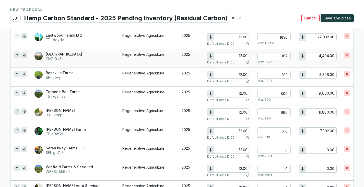
scroll to position [421, 0]
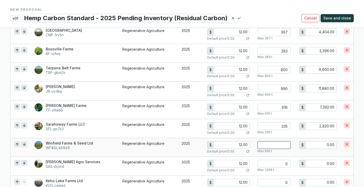
click at [283, 143] on input "number" at bounding box center [273, 145] width 33 height 8
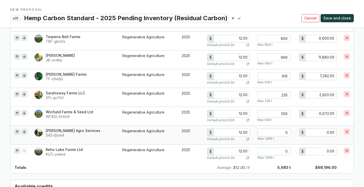
scroll to position [453, 0]
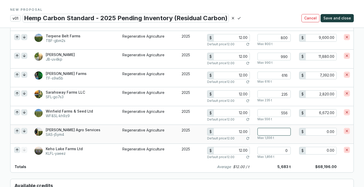
click at [281, 133] on input "number" at bounding box center [273, 132] width 33 height 8
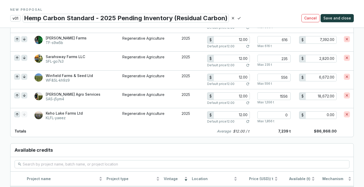
scroll to position [497, 0]
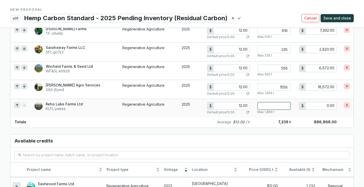
click at [278, 104] on input "number" at bounding box center [273, 106] width 33 height 8
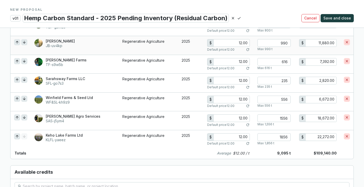
scroll to position [465, 0]
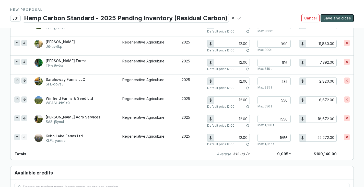
click at [336, 17] on span "Save and close" at bounding box center [337, 18] width 28 height 5
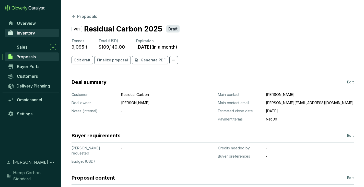
click at [26, 32] on span "Inventory" at bounding box center [26, 32] width 18 height 5
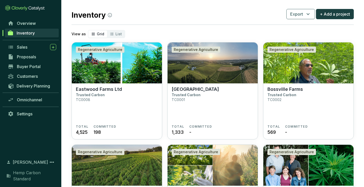
scroll to position [8, 0]
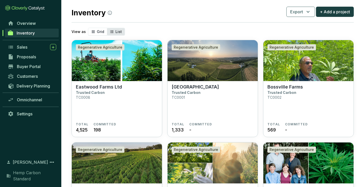
click at [115, 29] on div "List" at bounding box center [116, 31] width 18 height 7
click at [107, 28] on input "List" at bounding box center [107, 28] width 0 height 0
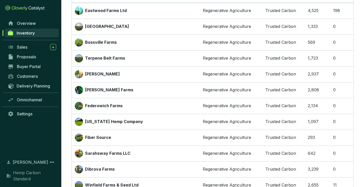
scroll to position [0, 0]
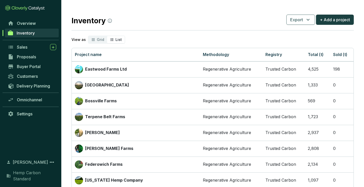
click at [111, 39] on icon "segmented control" at bounding box center [112, 40] width 4 height 6
click at [107, 36] on input "List" at bounding box center [107, 36] width 0 height 0
click at [97, 40] on span "Grid" at bounding box center [100, 39] width 7 height 4
click at [88, 36] on input "Grid" at bounding box center [88, 36] width 0 height 0
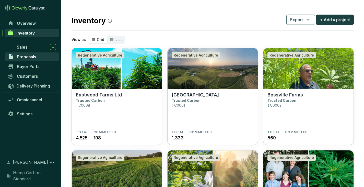
click at [24, 57] on span "Proposals" at bounding box center [26, 56] width 19 height 5
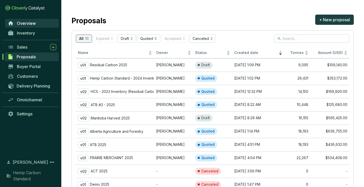
click at [30, 21] on span "Overview" at bounding box center [26, 23] width 19 height 5
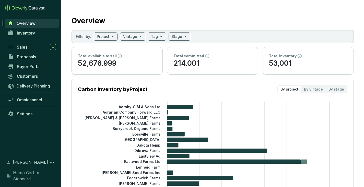
scroll to position [15, 0]
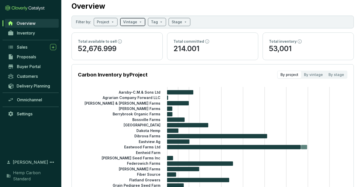
click at [136, 22] on span at bounding box center [132, 22] width 19 height 8
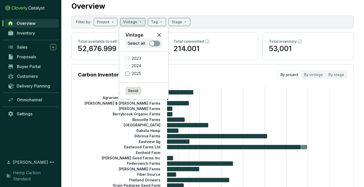
click at [127, 72] on input "2025" at bounding box center [127, 73] width 4 height 4
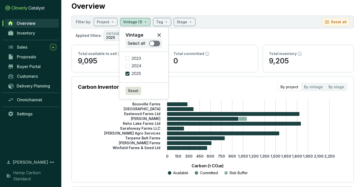
click at [155, 43] on span "button" at bounding box center [154, 44] width 11 height 6
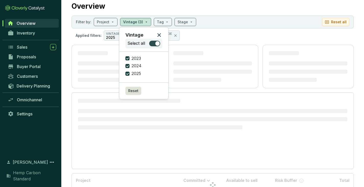
click at [151, 43] on span "button" at bounding box center [154, 44] width 11 height 6
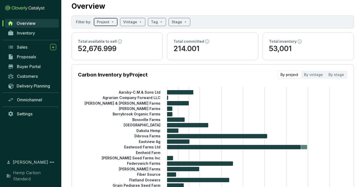
click at [106, 22] on input "search" at bounding box center [103, 22] width 13 height 8
click at [129, 20] on input "search" at bounding box center [130, 22] width 14 height 8
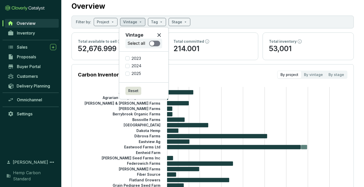
click at [155, 42] on span "button" at bounding box center [154, 44] width 11 height 6
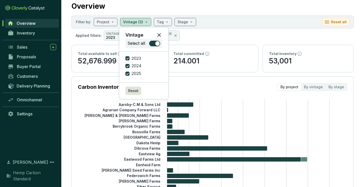
click at [252, 6] on div "Overview" at bounding box center [212, 5] width 282 height 13
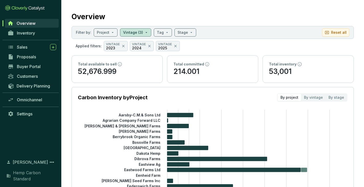
scroll to position [0, 0]
